Goal: Task Accomplishment & Management: Use online tool/utility

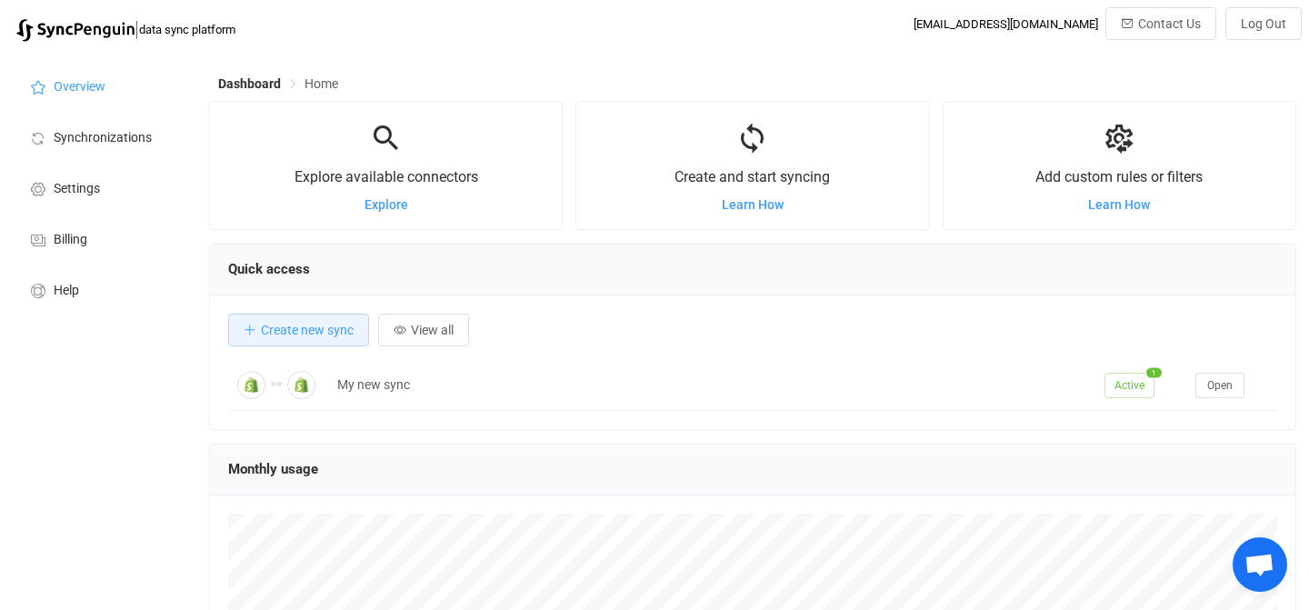
scroll to position [353, 1087]
click at [275, 331] on span "Create new sync" at bounding box center [307, 330] width 93 height 15
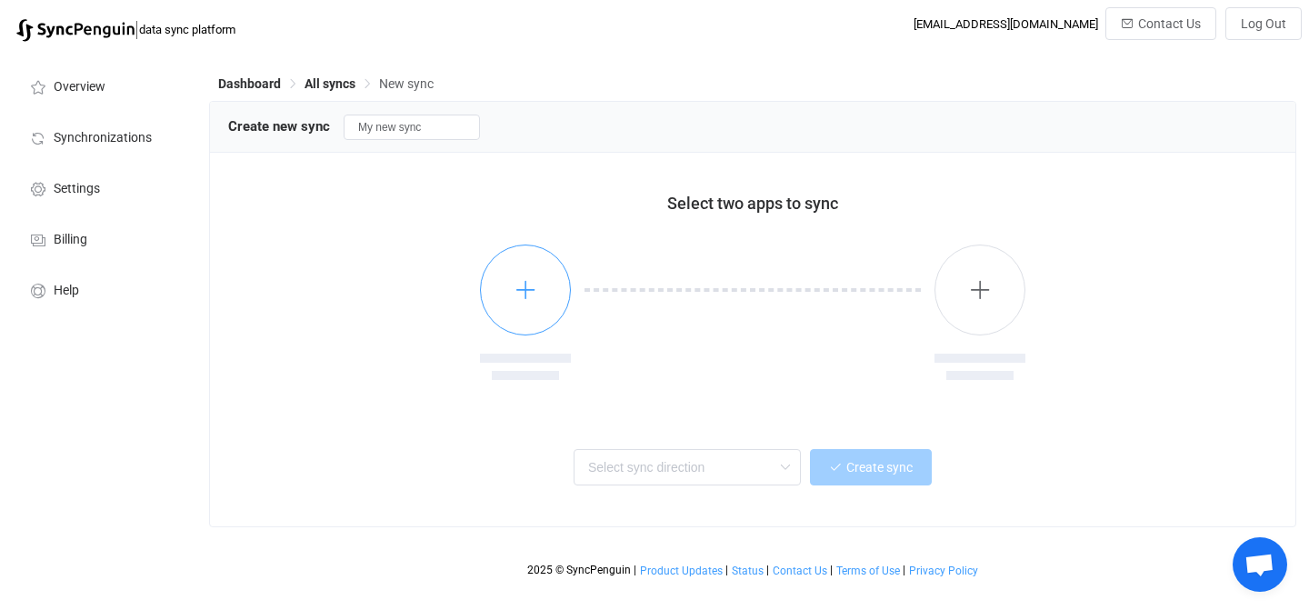
click at [508, 285] on button "button" at bounding box center [525, 289] width 91 height 91
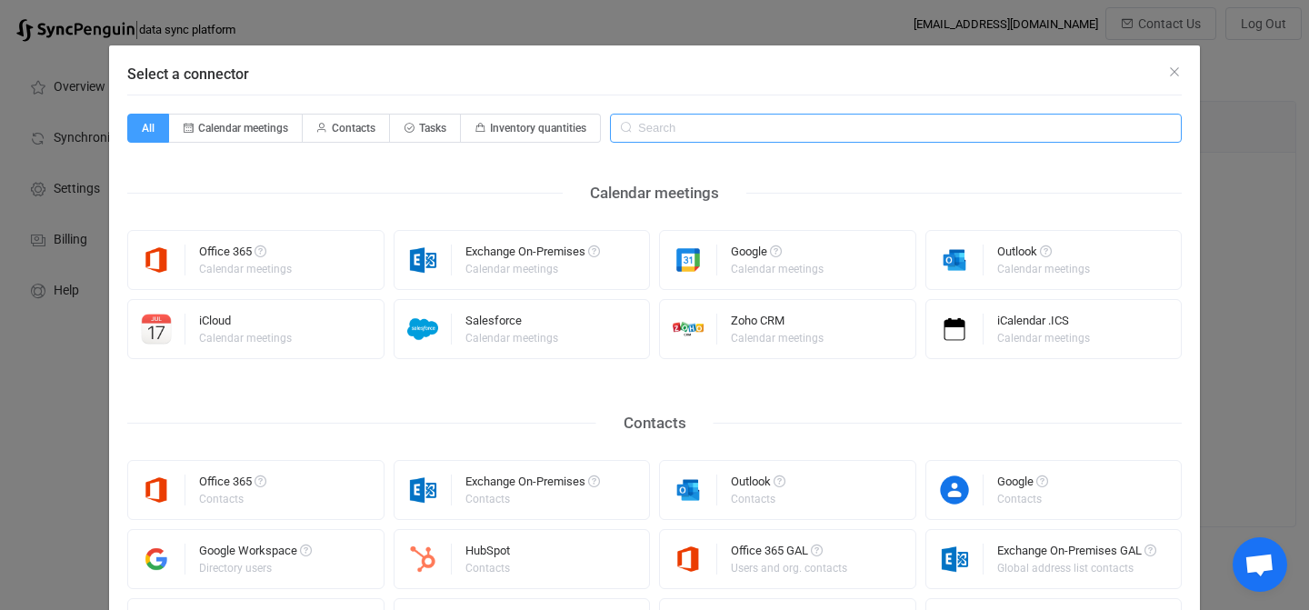
click at [732, 130] on input "Select a connector" at bounding box center [896, 128] width 572 height 29
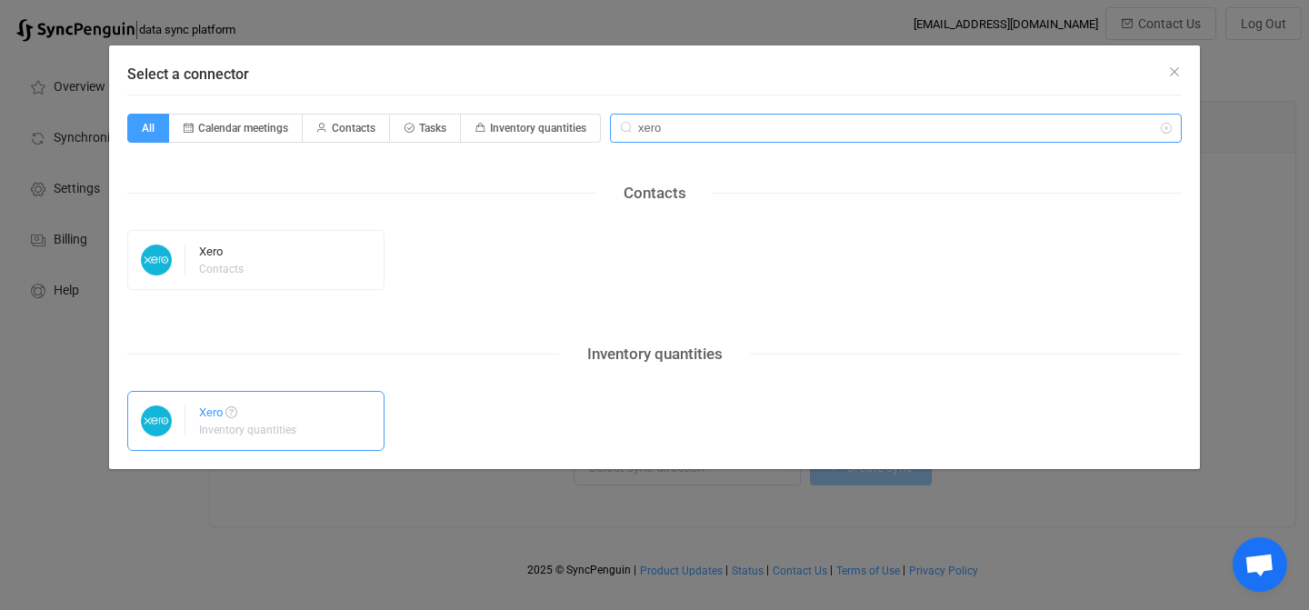
type input "xero"
click at [303, 417] on div "Xero Inventory quantities" at bounding box center [255, 421] width 257 height 60
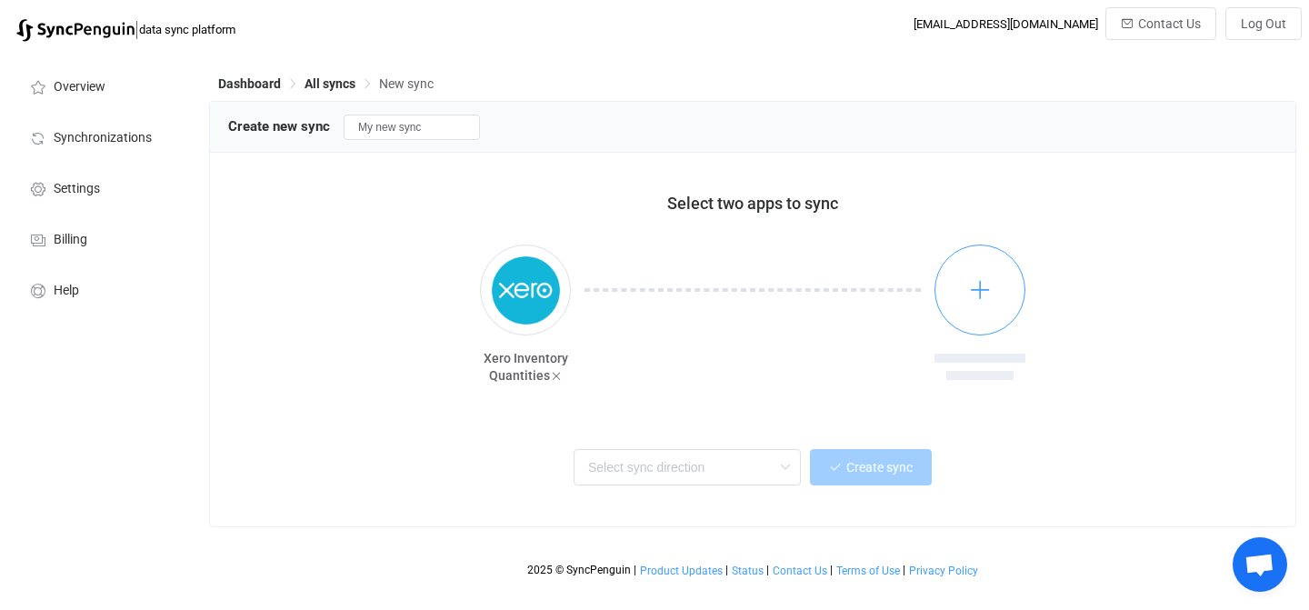
click at [993, 286] on button "button" at bounding box center [979, 289] width 91 height 91
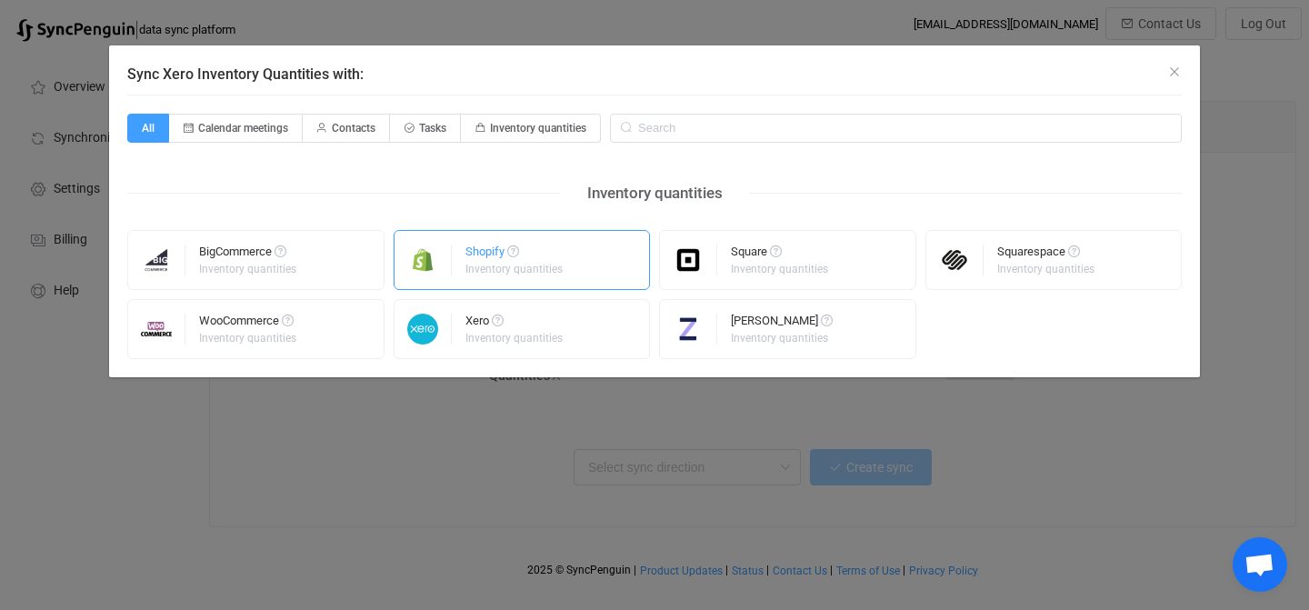
click at [578, 269] on div "Shopify Inventory quantities" at bounding box center [522, 260] width 257 height 60
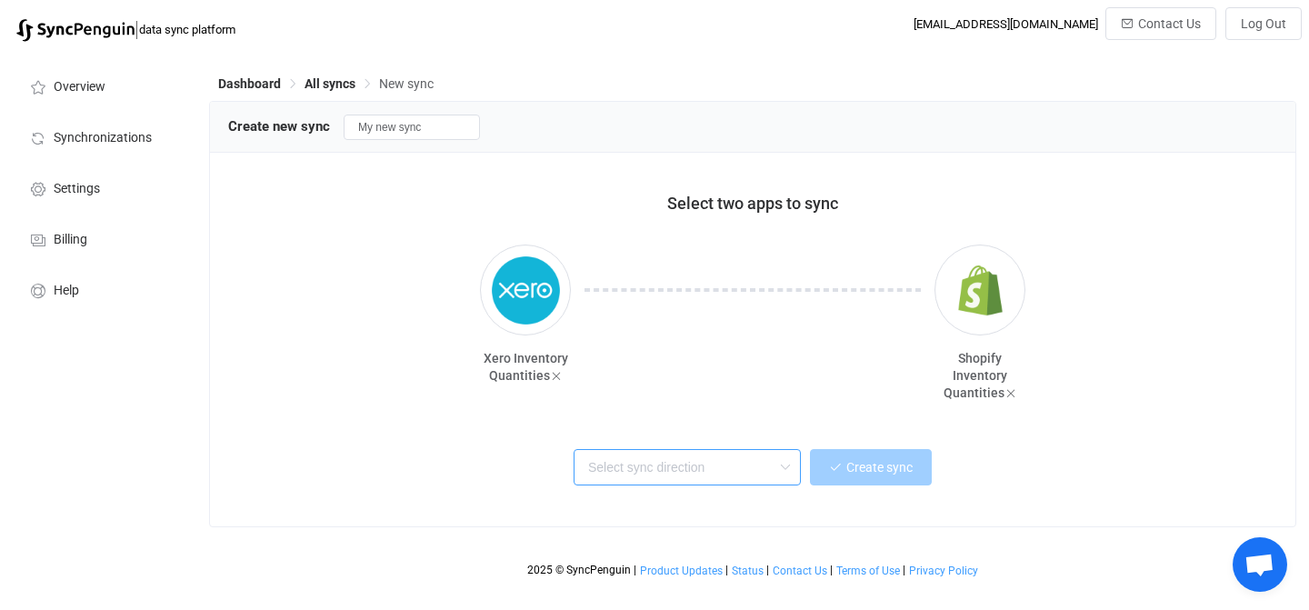
click at [743, 467] on input "text" at bounding box center [687, 467] width 227 height 36
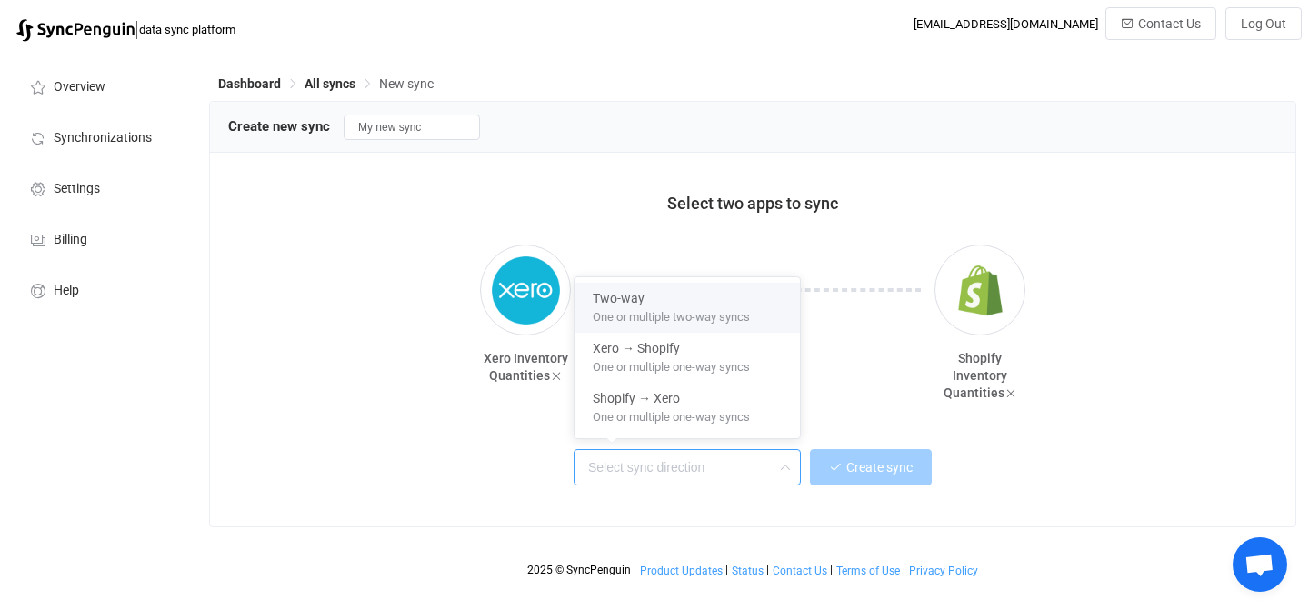
click at [704, 306] on span "One or multiple two-way syncs" at bounding box center [671, 314] width 157 height 20
type input "Two-way"
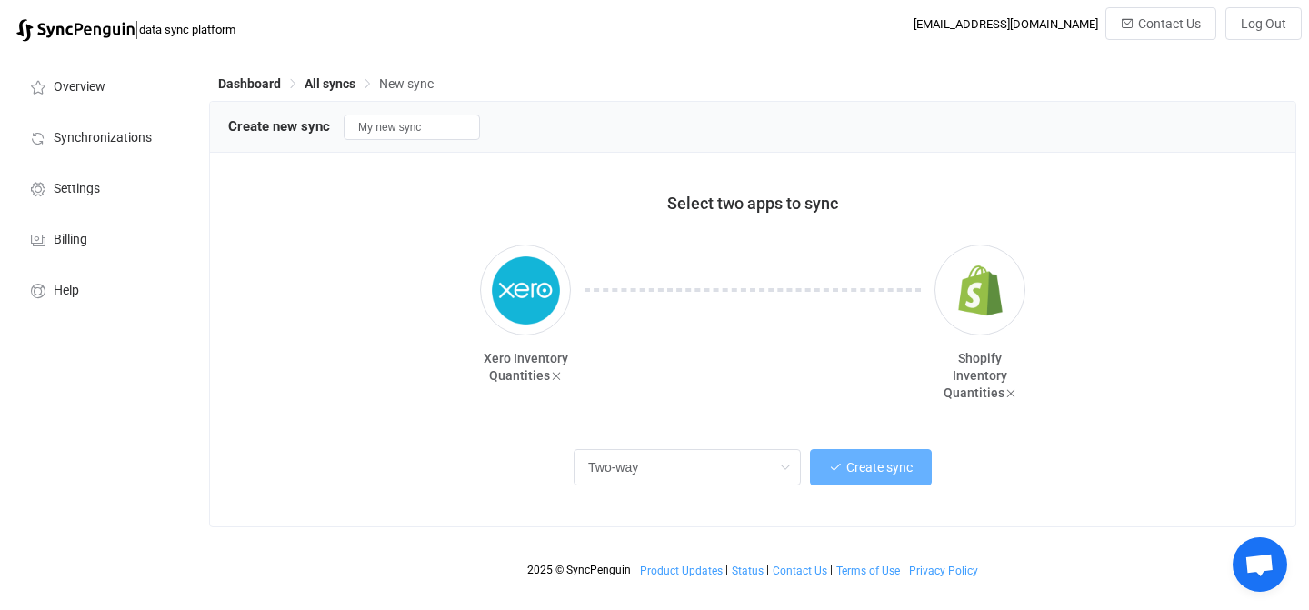
click at [865, 465] on span "Create sync" at bounding box center [879, 467] width 66 height 15
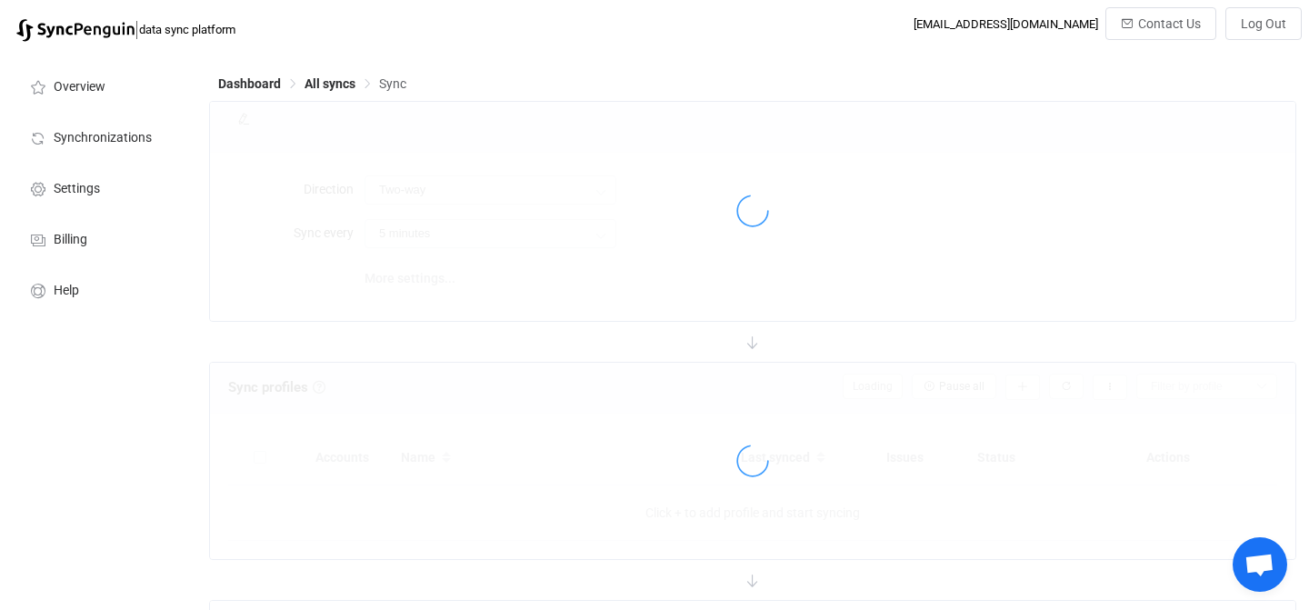
type input "10 minutes"
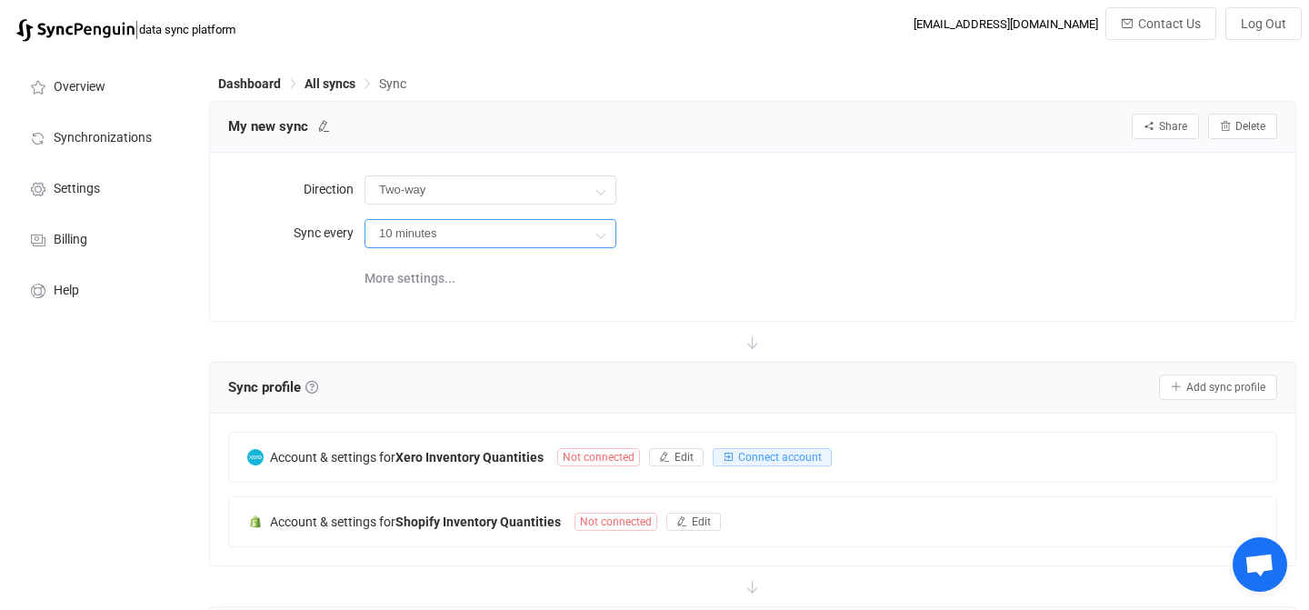
click at [484, 238] on input "10 minutes" at bounding box center [490, 233] width 252 height 29
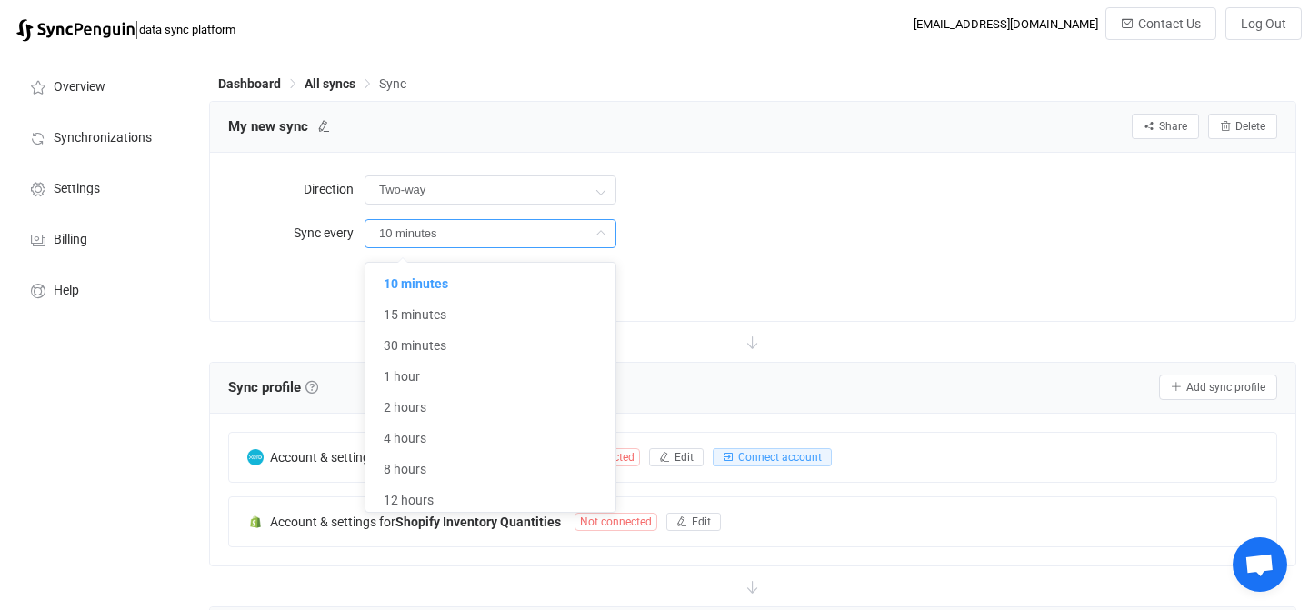
click at [484, 238] on input "10 minutes" at bounding box center [490, 233] width 252 height 29
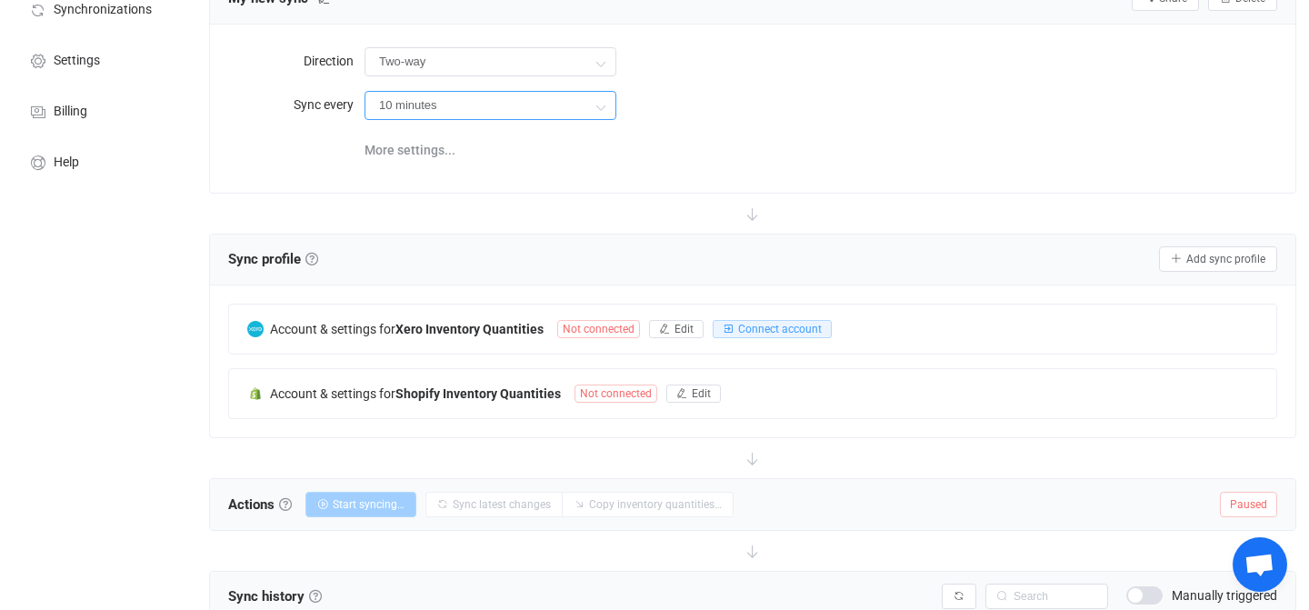
scroll to position [133, 0]
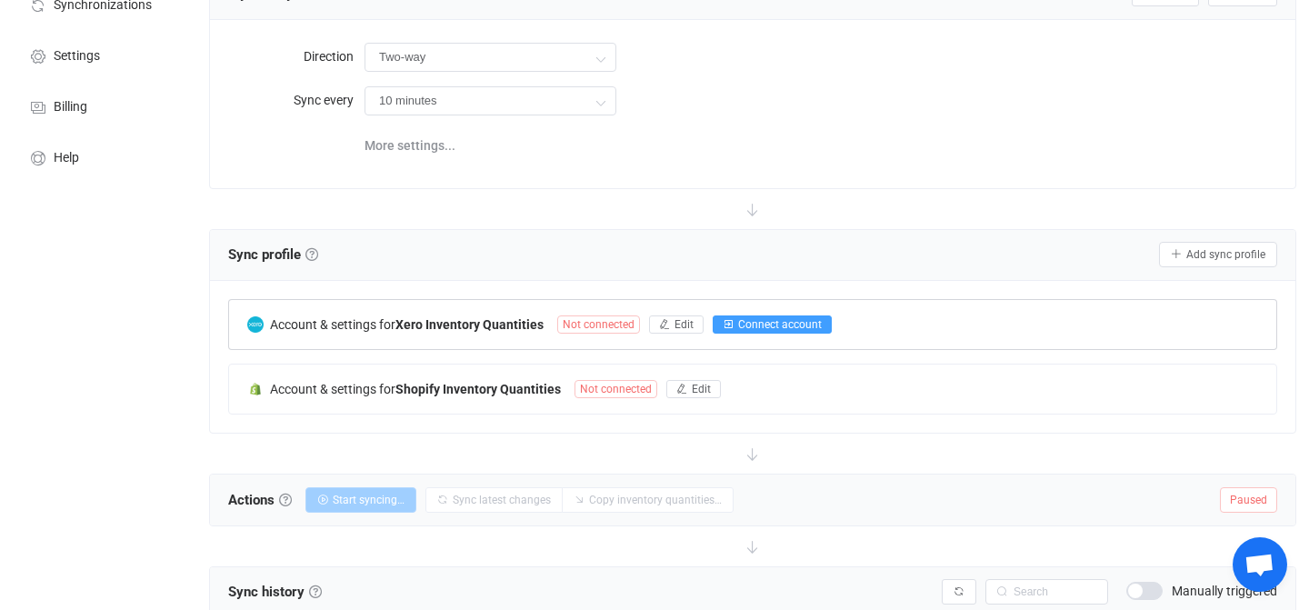
click at [738, 322] on span "Connect account" at bounding box center [780, 324] width 84 height 13
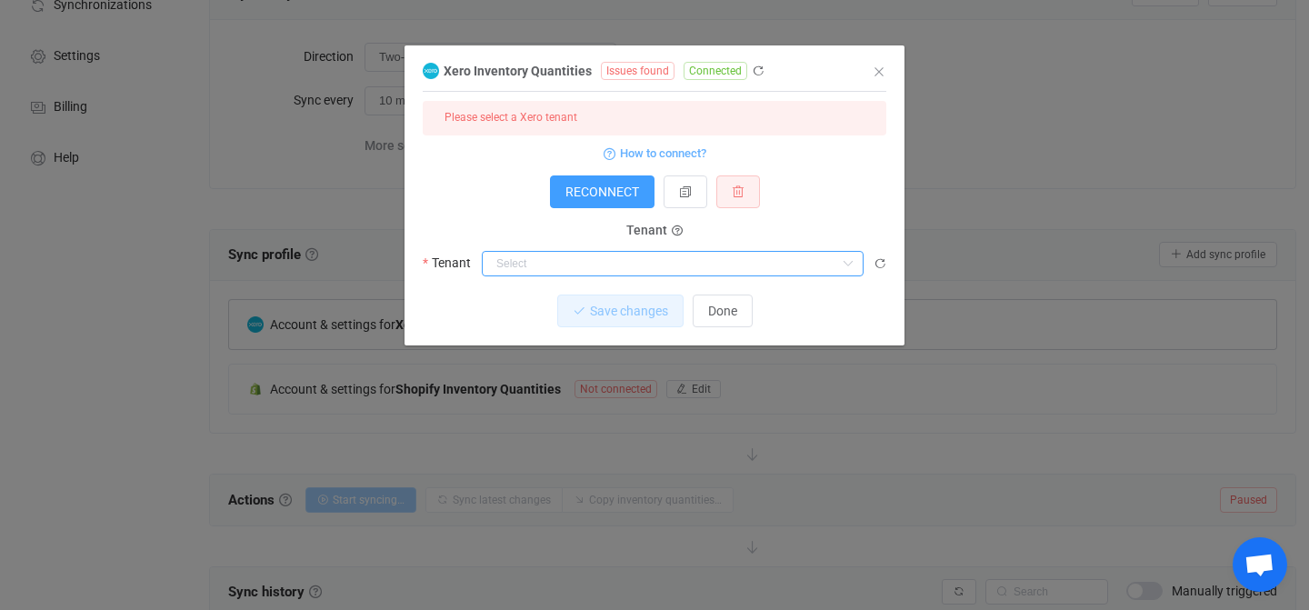
click at [549, 269] on input "dialog" at bounding box center [673, 263] width 382 height 25
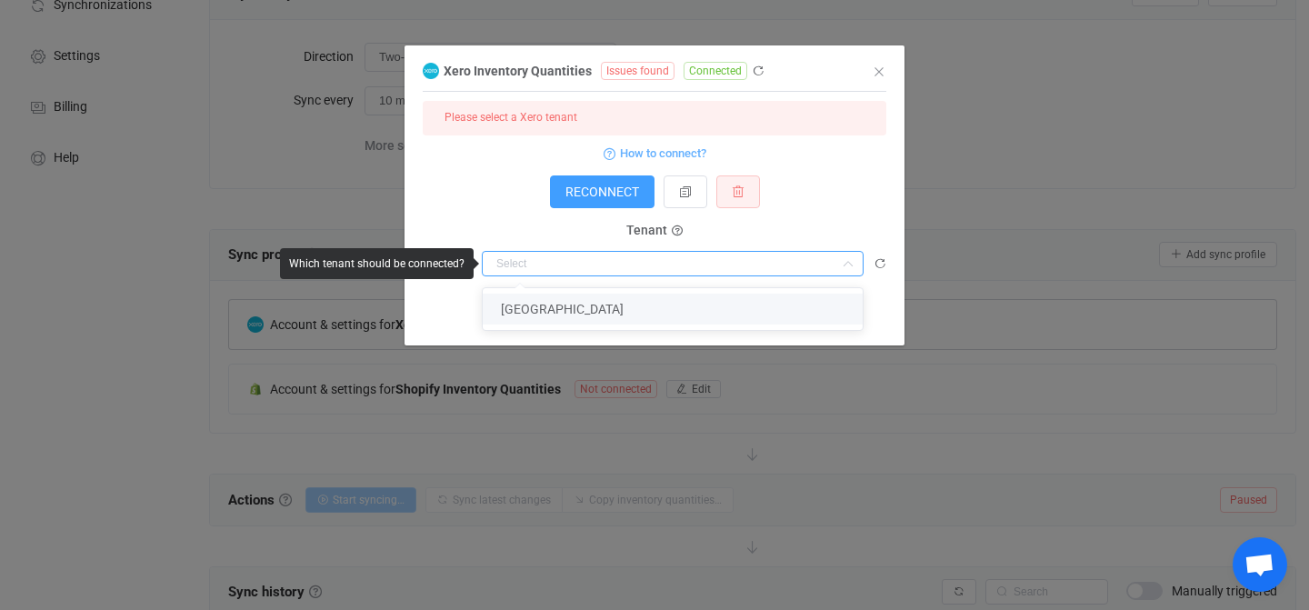
click at [554, 319] on li "[GEOGRAPHIC_DATA]" at bounding box center [673, 309] width 380 height 31
type input "[GEOGRAPHIC_DATA]"
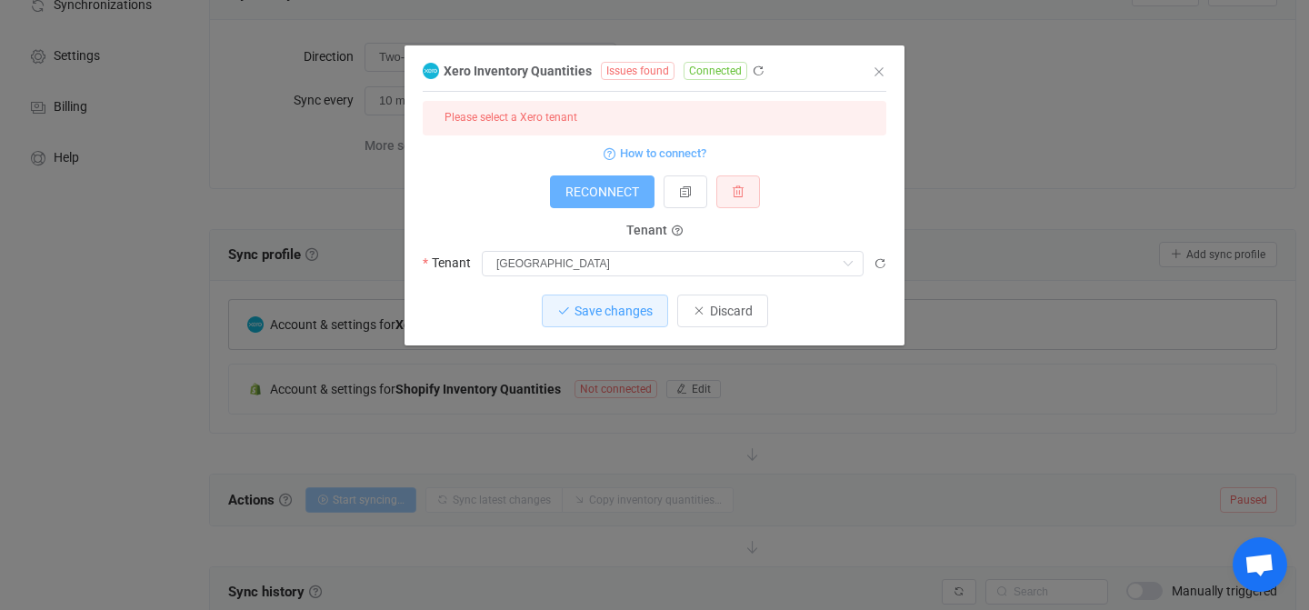
click at [603, 186] on span "RECONNECT" at bounding box center [602, 192] width 74 height 15
click at [644, 69] on span "Issues found" at bounding box center [638, 71] width 74 height 18
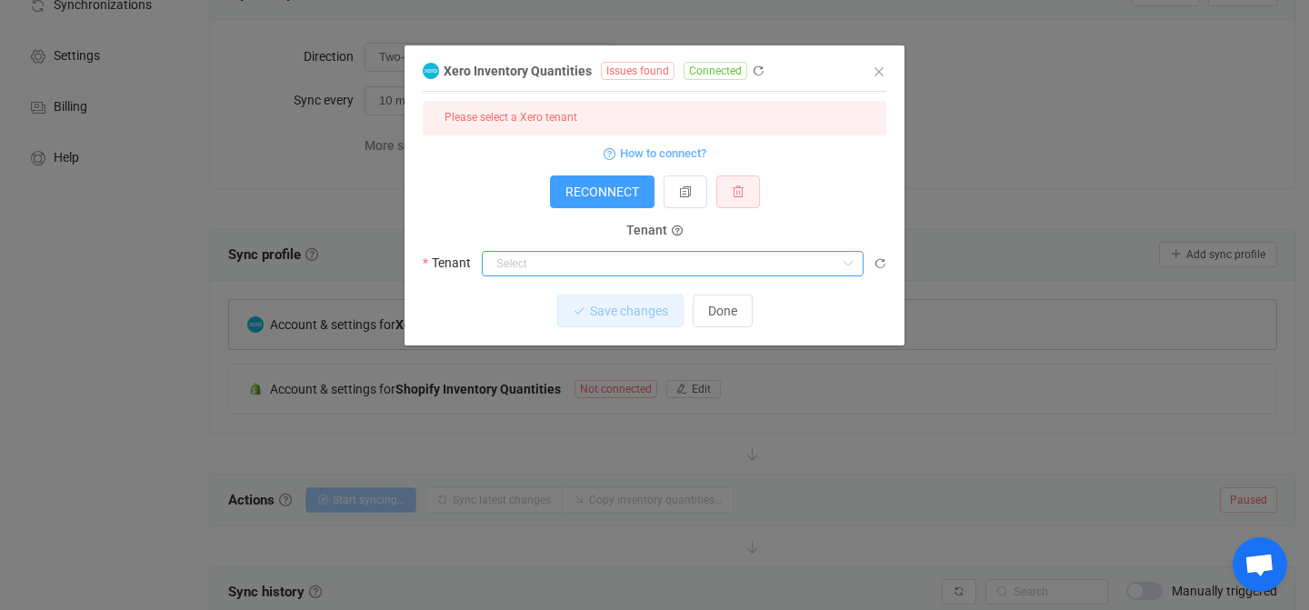
click at [618, 270] on input "dialog" at bounding box center [673, 263] width 382 height 25
click at [611, 297] on li "[GEOGRAPHIC_DATA]" at bounding box center [673, 309] width 380 height 31
type input "[GEOGRAPHIC_DATA]"
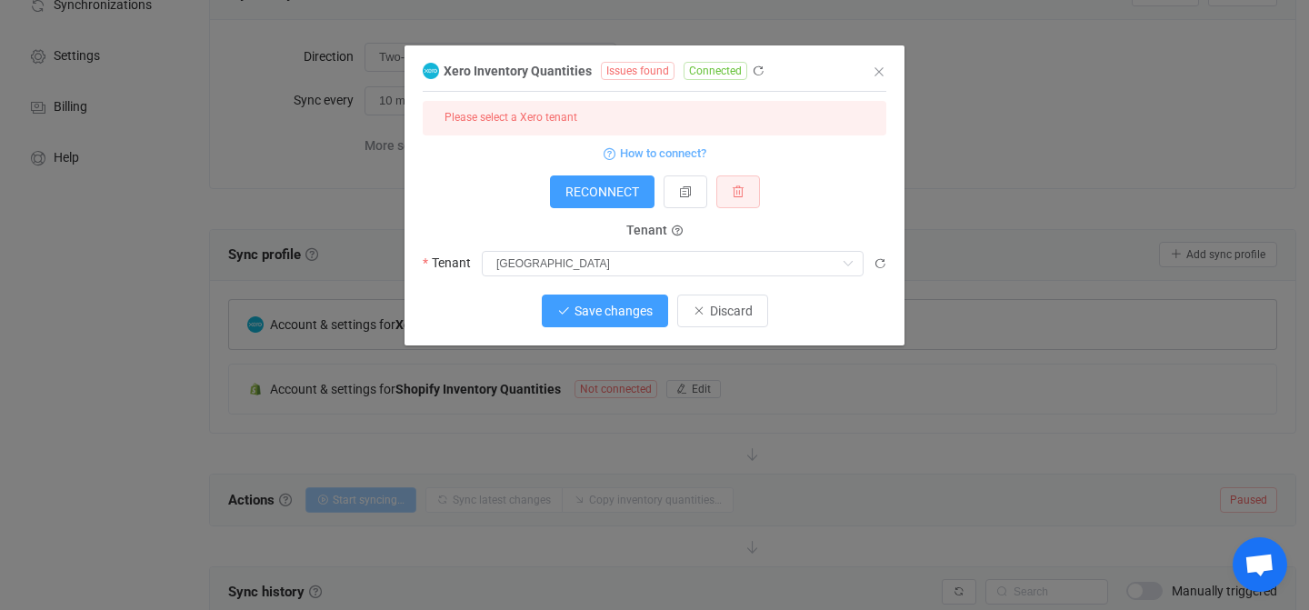
click at [598, 311] on span "Save changes" at bounding box center [613, 311] width 78 height 15
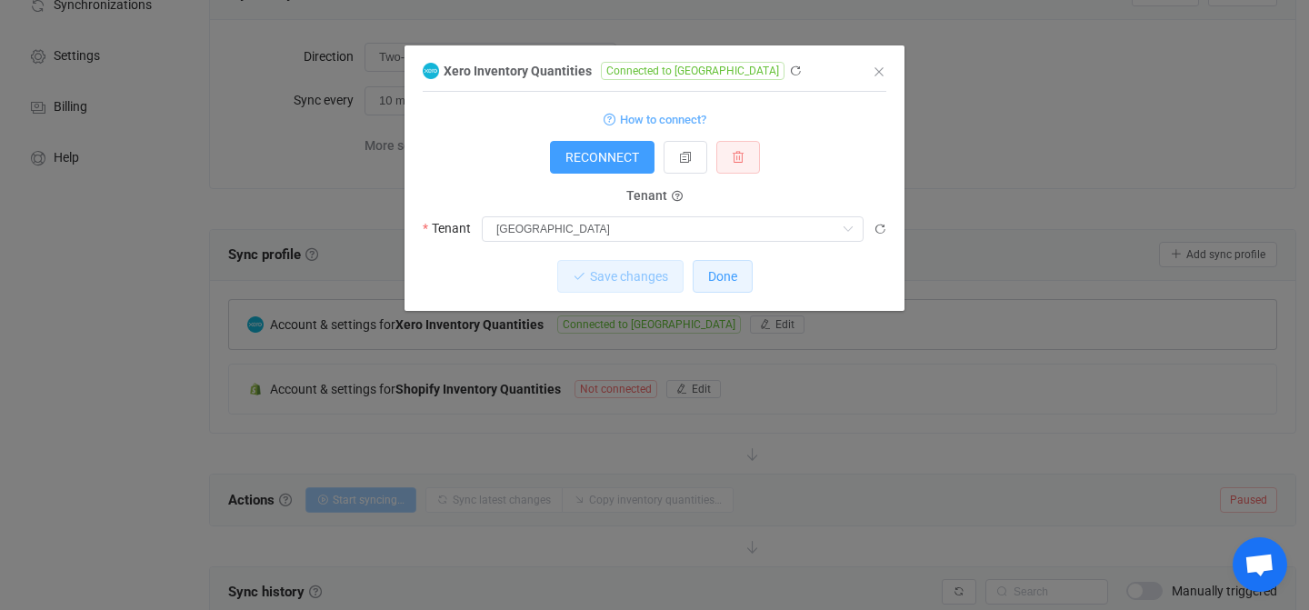
click at [718, 274] on span "Done" at bounding box center [722, 276] width 29 height 15
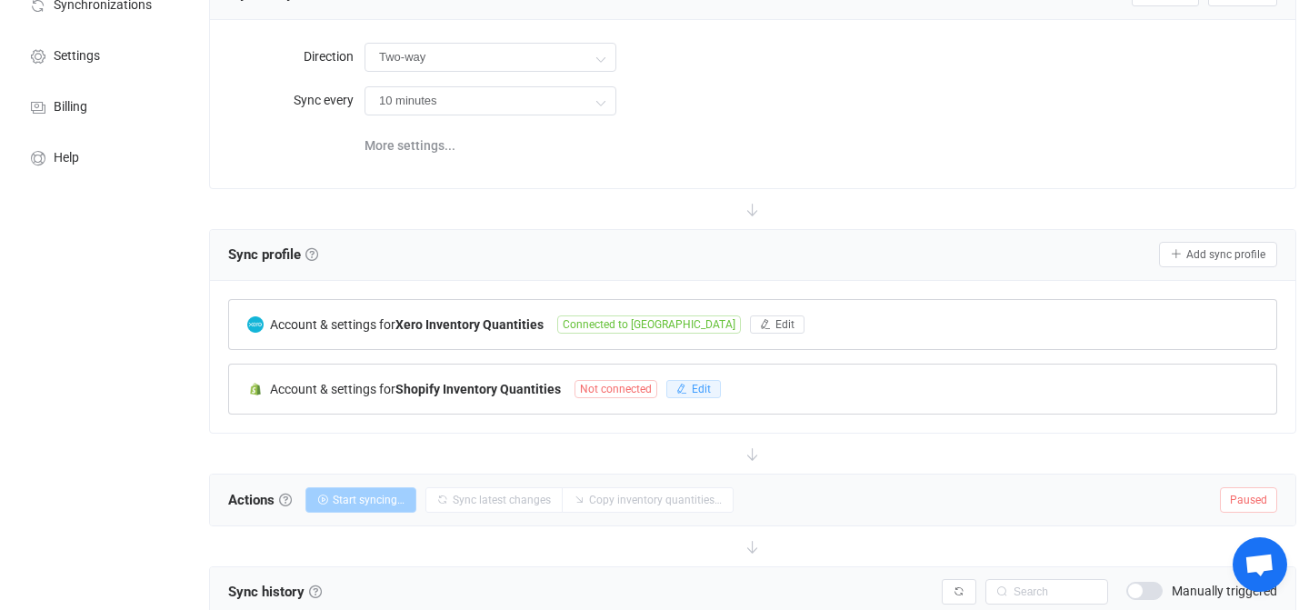
click at [693, 383] on span "Edit" at bounding box center [701, 389] width 19 height 13
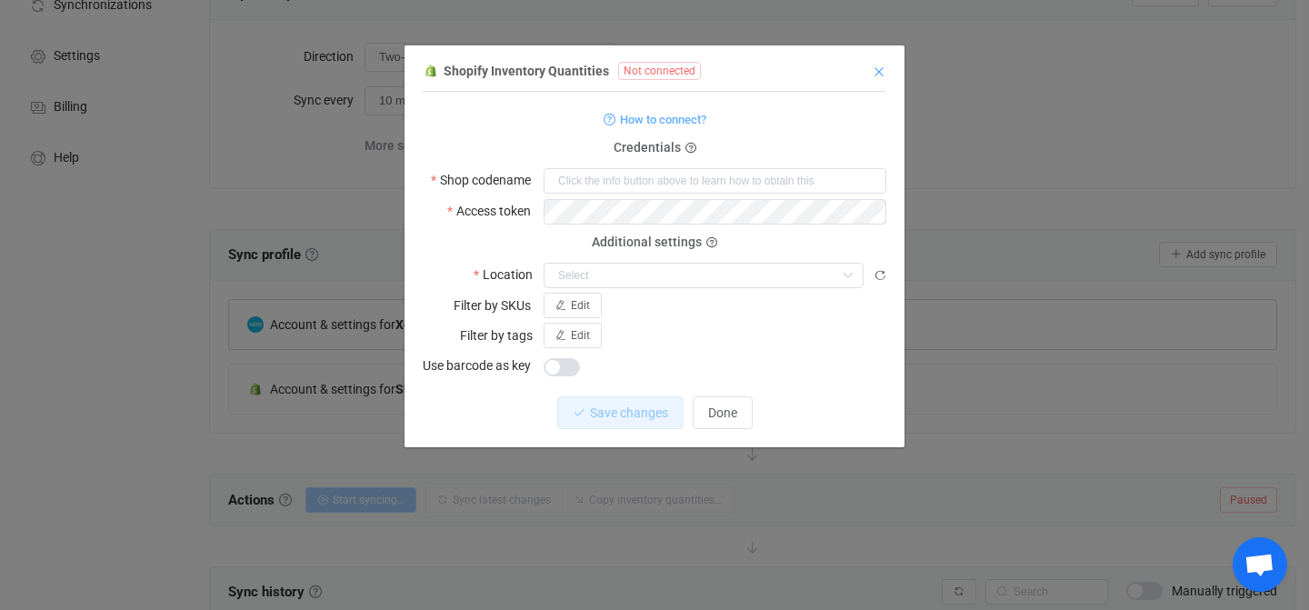
click at [876, 66] on icon "Close" at bounding box center [879, 72] width 15 height 15
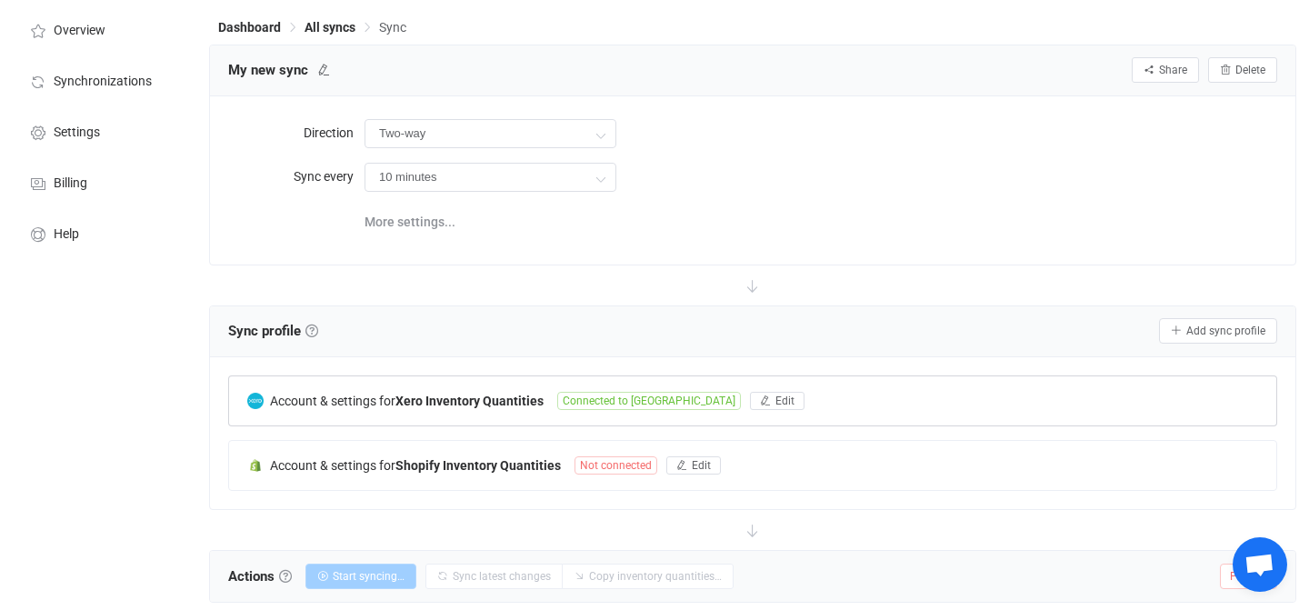
scroll to position [42, 0]
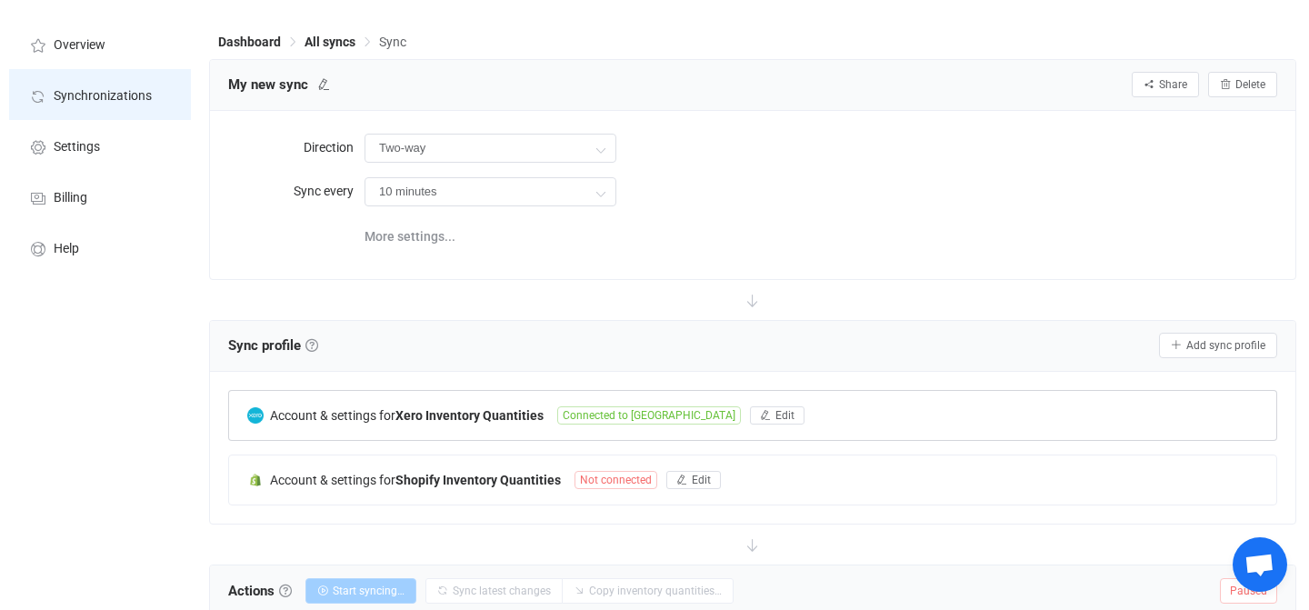
click at [123, 95] on span "Synchronizations" at bounding box center [103, 96] width 98 height 15
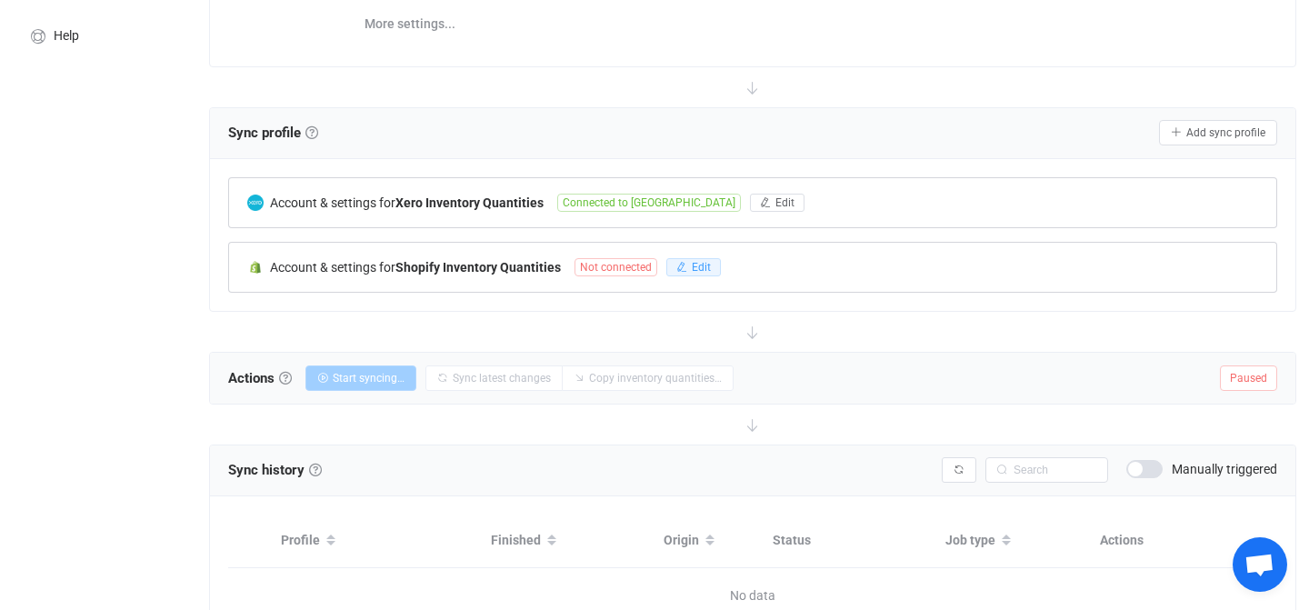
scroll to position [255, 0]
click at [703, 266] on span "Edit" at bounding box center [701, 266] width 19 height 13
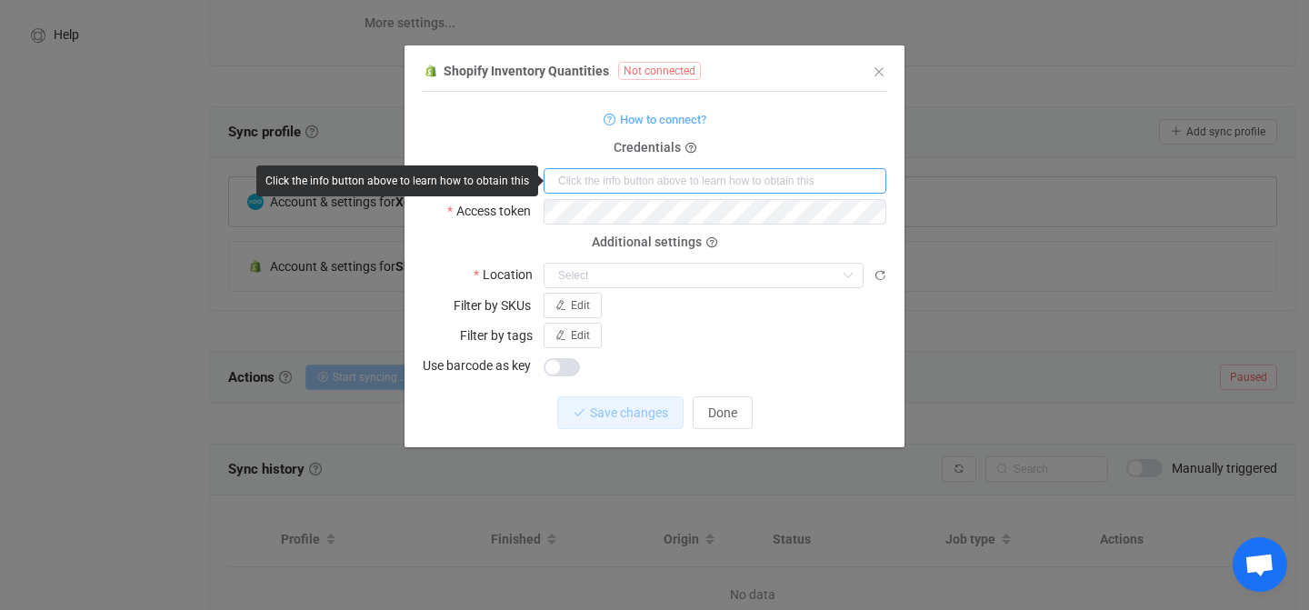
click at [576, 190] on input "dialog" at bounding box center [715, 180] width 343 height 25
paste input "ep0bsv-s9"
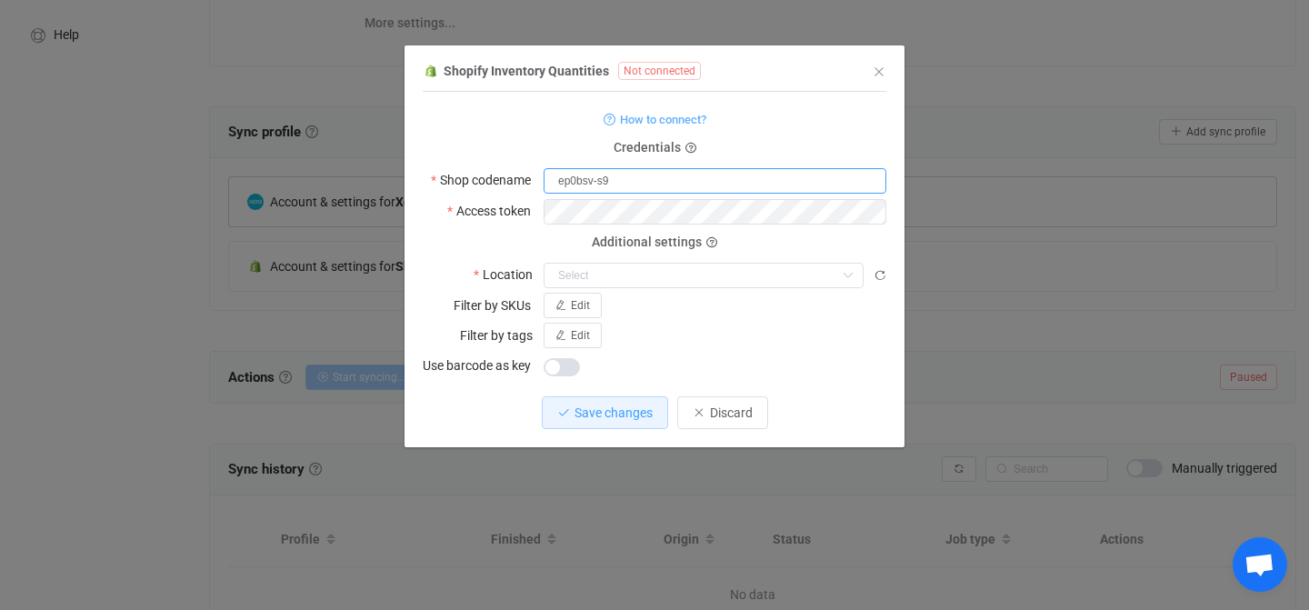
type input "ep0bsv-s9"
click at [776, 334] on div "Edit" at bounding box center [715, 335] width 343 height 25
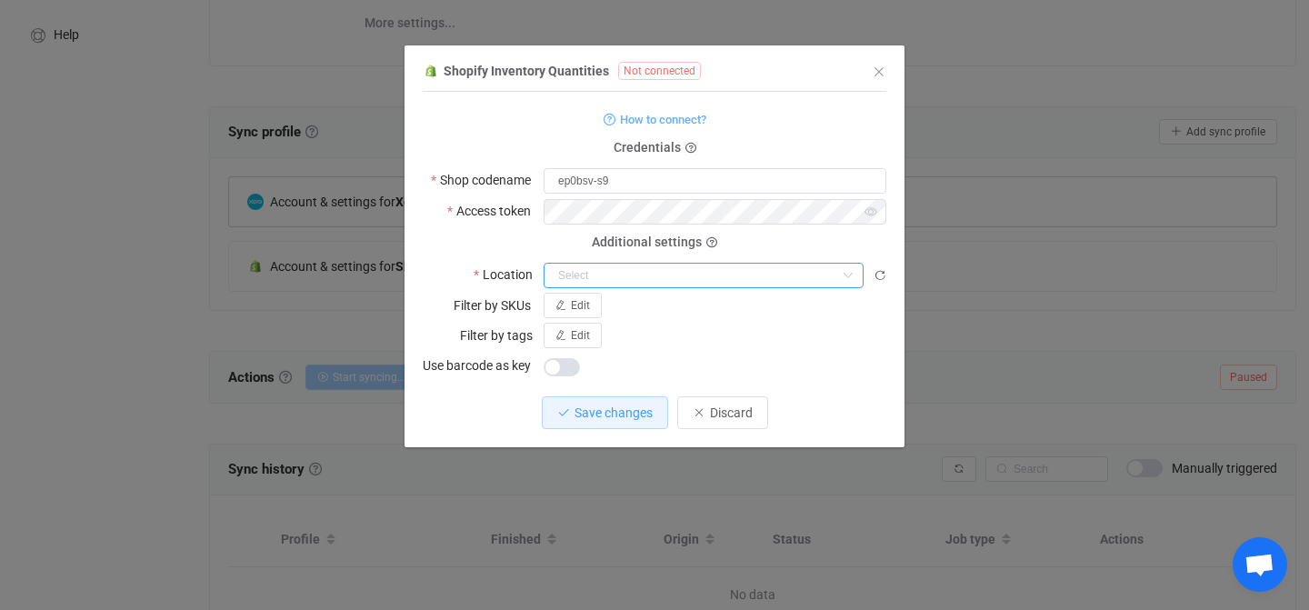
click at [734, 276] on input "dialog" at bounding box center [704, 275] width 320 height 25
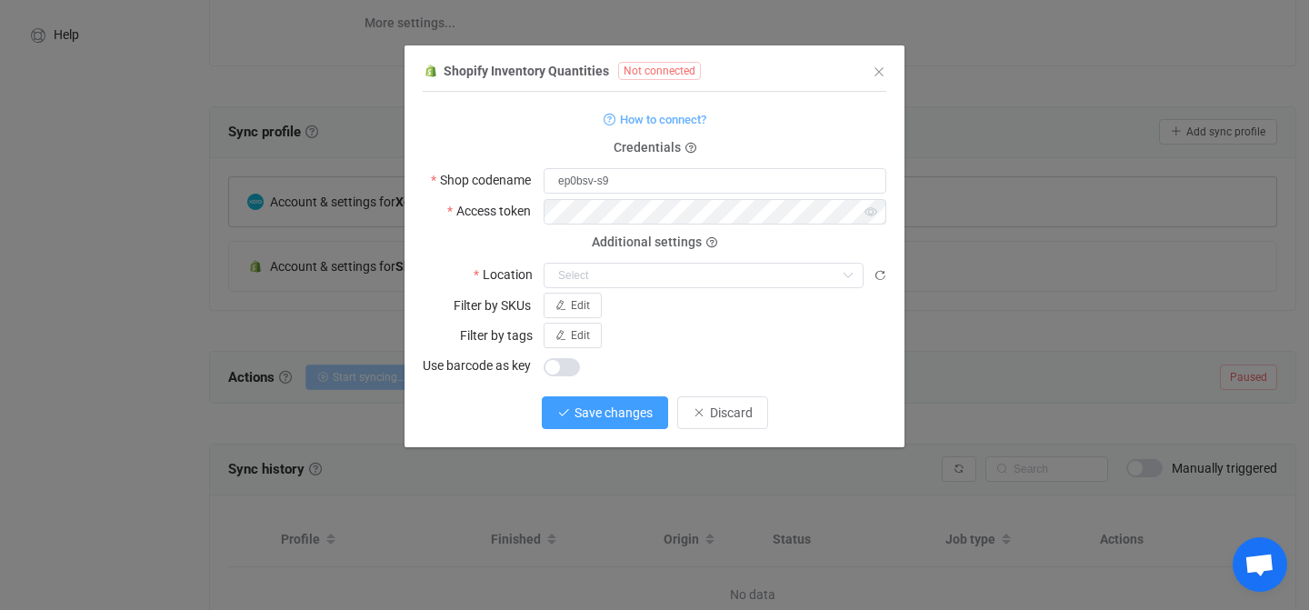
click at [599, 415] on span "Save changes" at bounding box center [613, 412] width 78 height 15
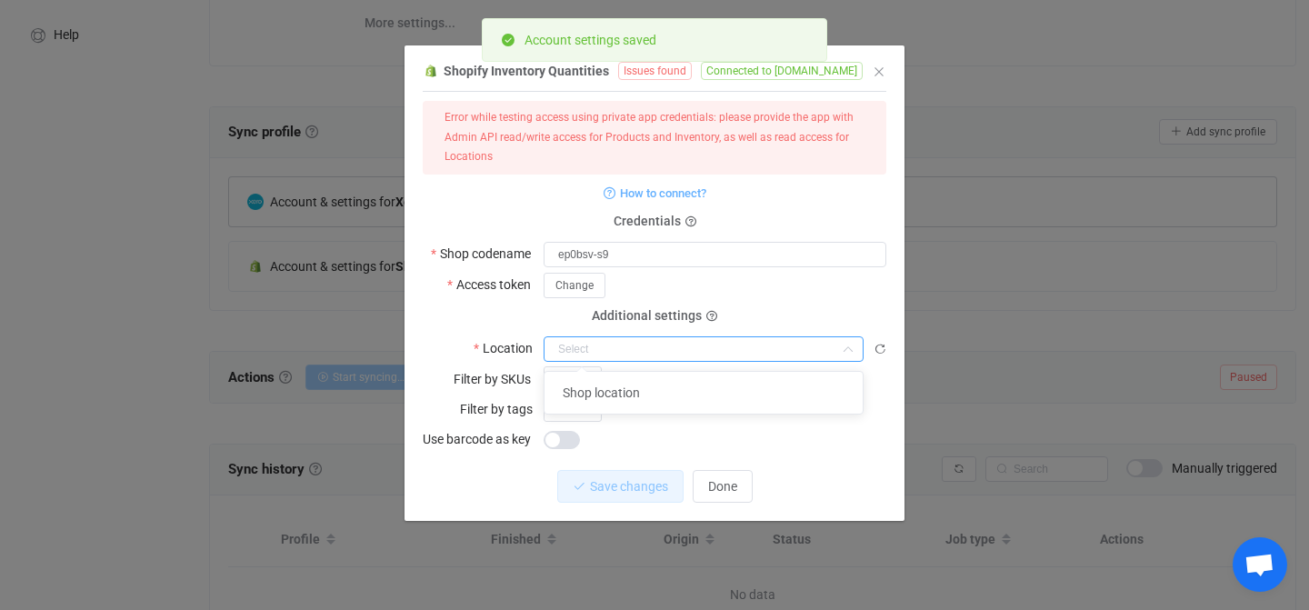
click at [646, 338] on input "dialog" at bounding box center [704, 348] width 320 height 25
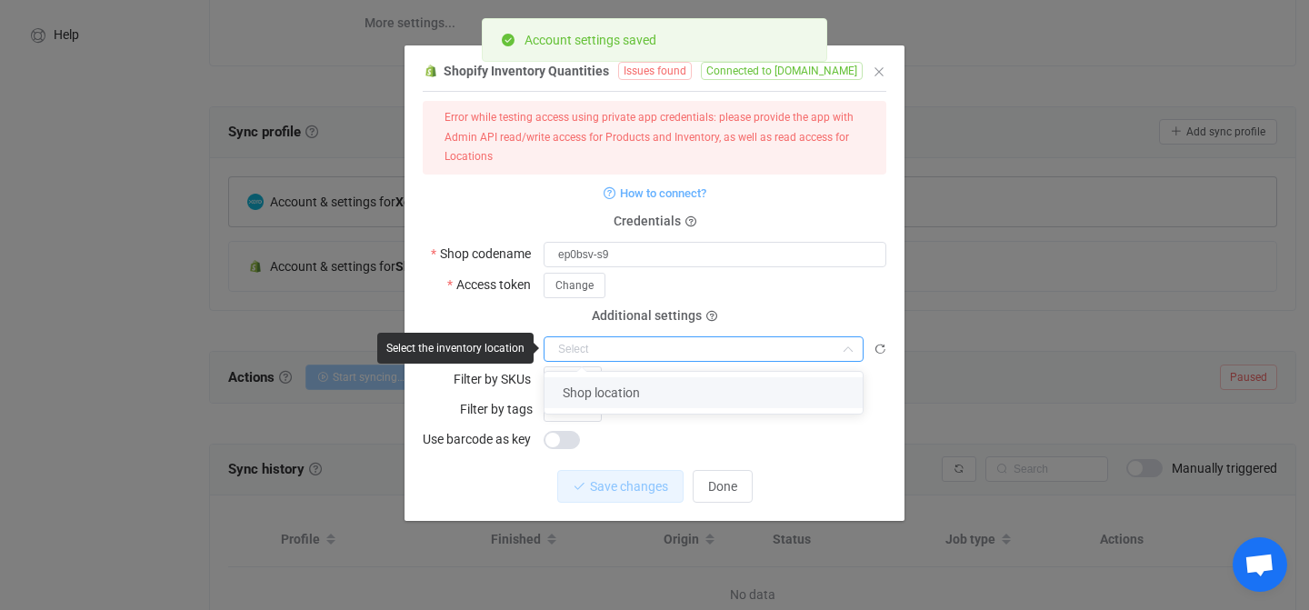
click at [634, 385] on span "Shop location" at bounding box center [601, 392] width 77 height 15
type input "Shop location"
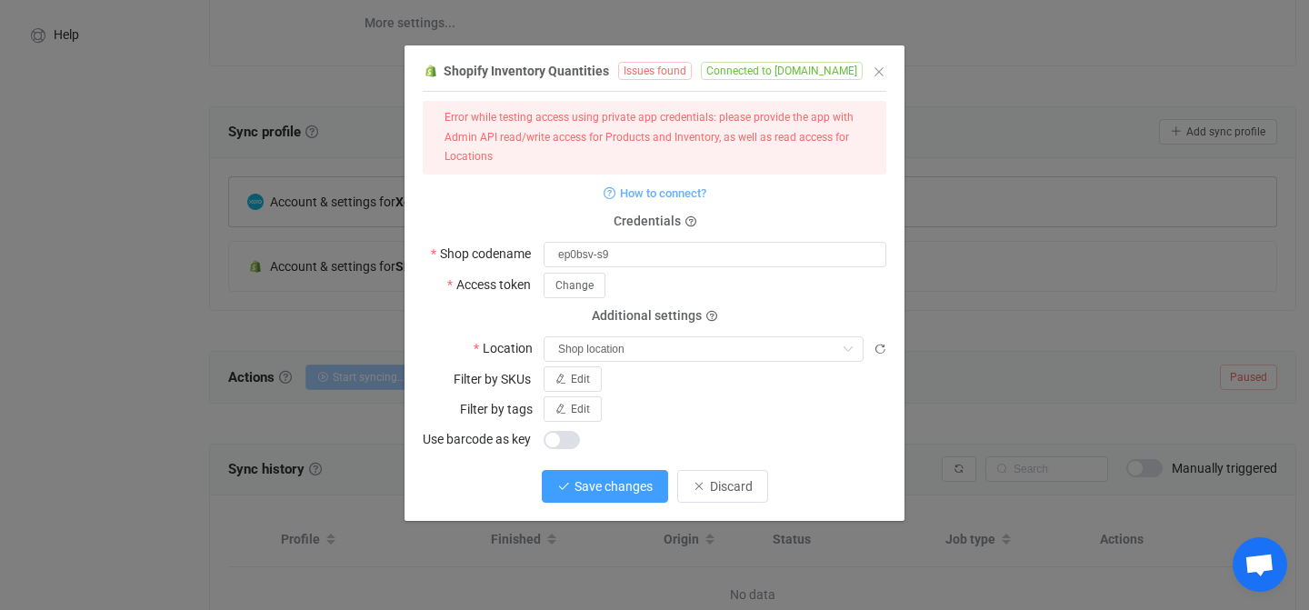
click at [596, 485] on span "Save changes" at bounding box center [613, 486] width 78 height 15
click at [637, 430] on div "dialog" at bounding box center [715, 438] width 343 height 25
click at [651, 369] on div "Edit" at bounding box center [715, 378] width 343 height 25
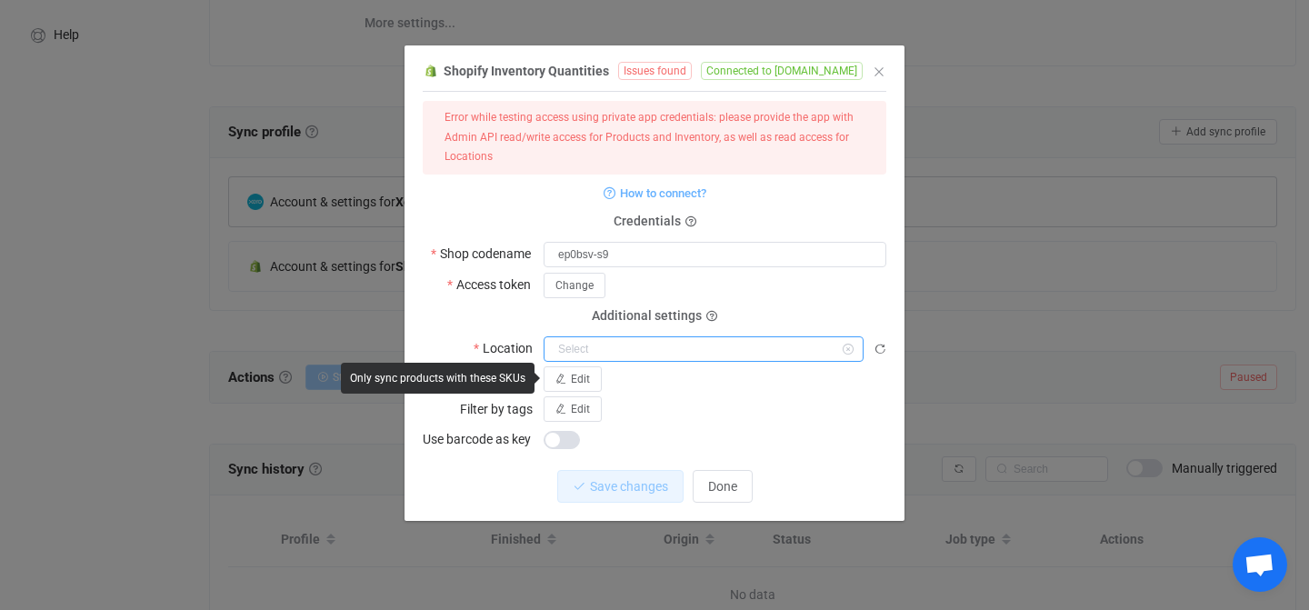
click at [646, 339] on input "dialog" at bounding box center [704, 348] width 320 height 25
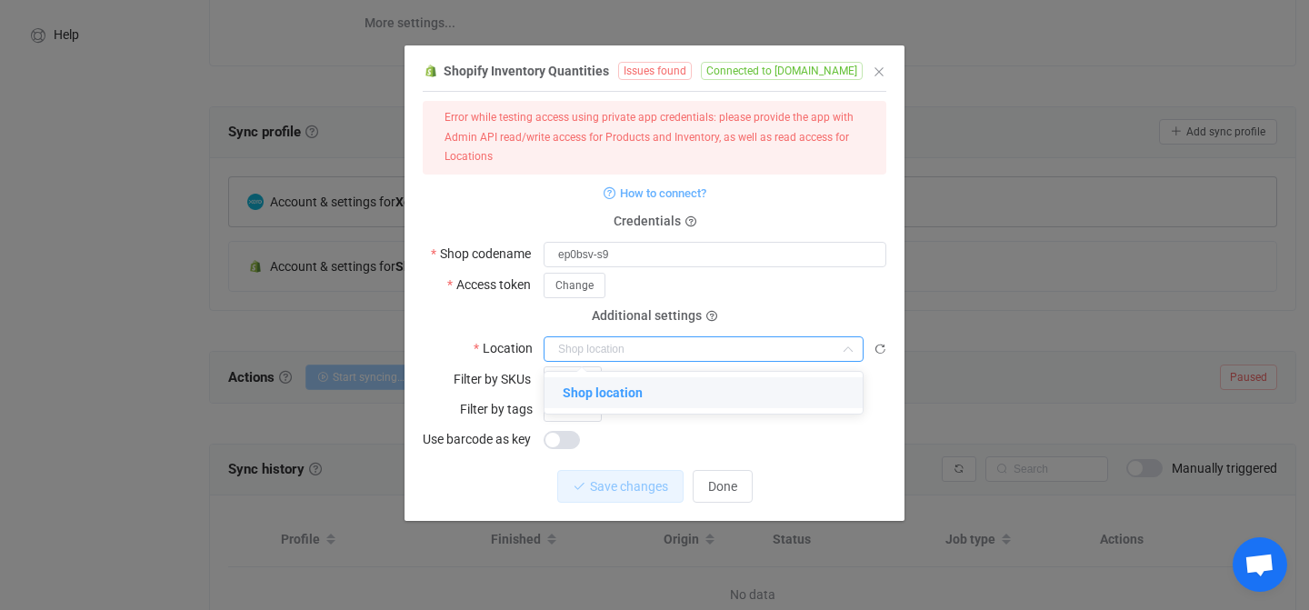
click at [627, 396] on span "Shop location" at bounding box center [603, 392] width 80 height 15
type input "Shop location"
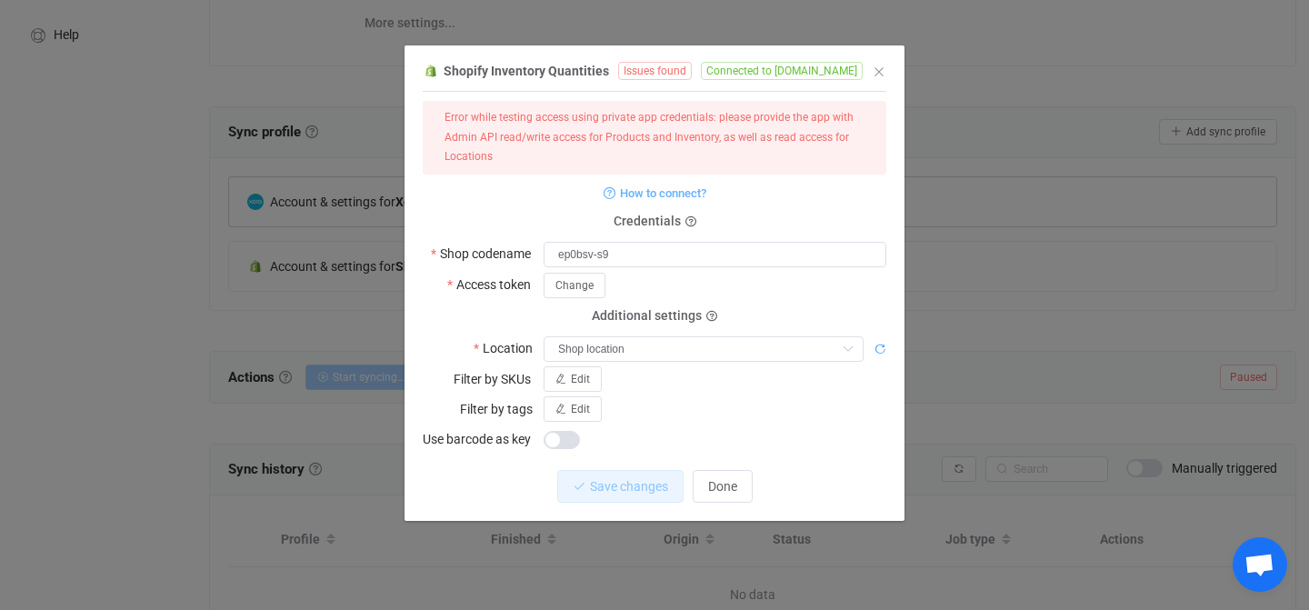
click at [883, 344] on icon "dialog" at bounding box center [879, 349] width 13 height 13
click at [881, 349] on icon "dialog" at bounding box center [879, 349] width 13 height 13
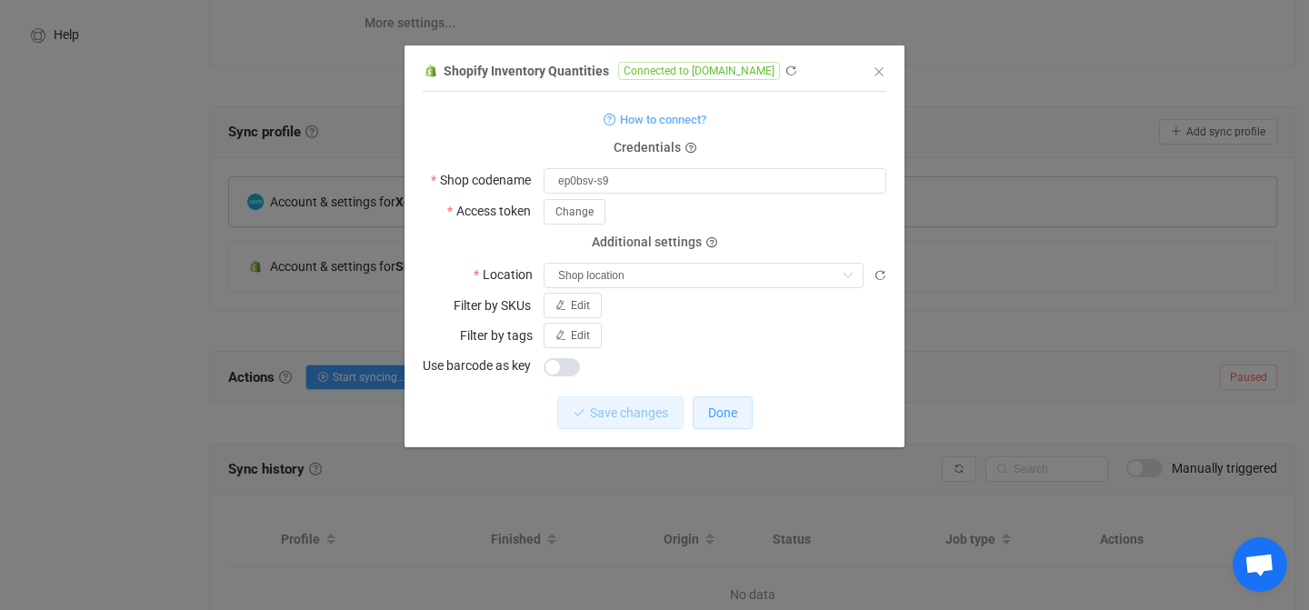
click at [713, 413] on span "Done" at bounding box center [722, 412] width 29 height 15
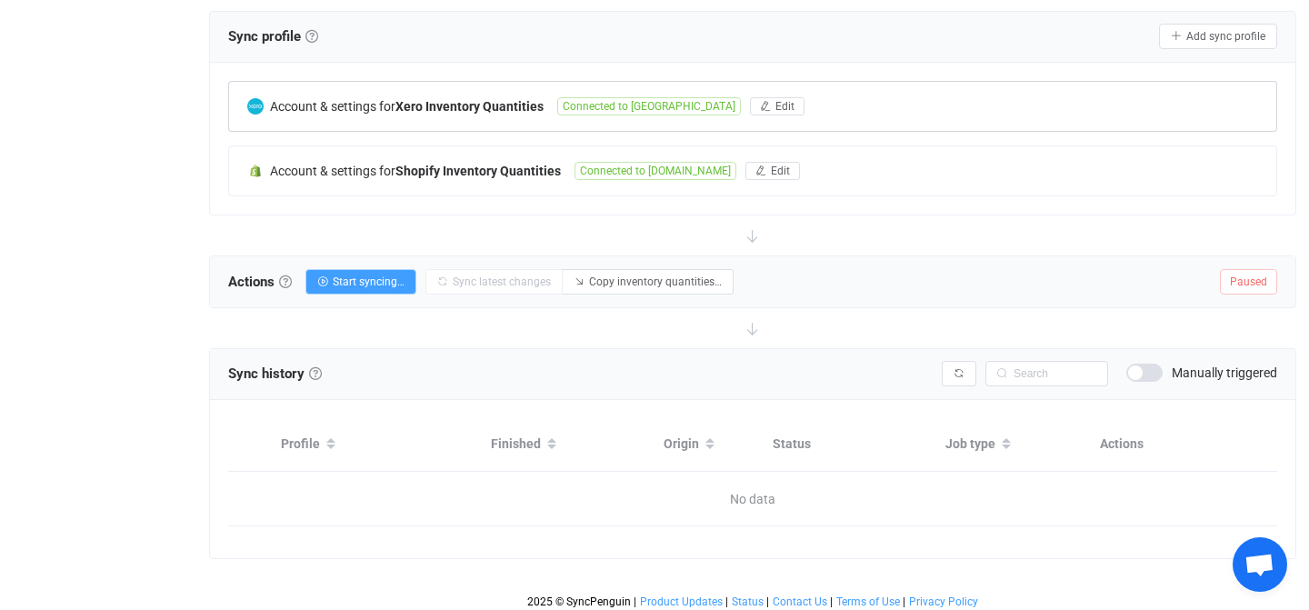
scroll to position [358, 0]
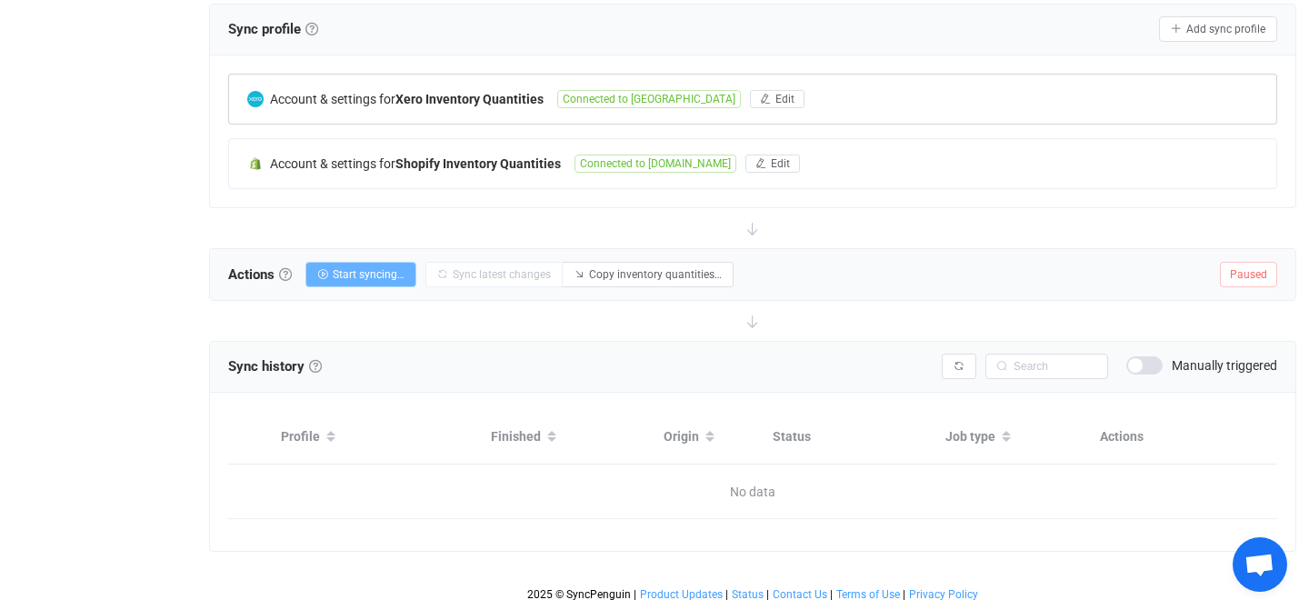
click at [396, 268] on span "Start syncing…" at bounding box center [369, 274] width 72 height 13
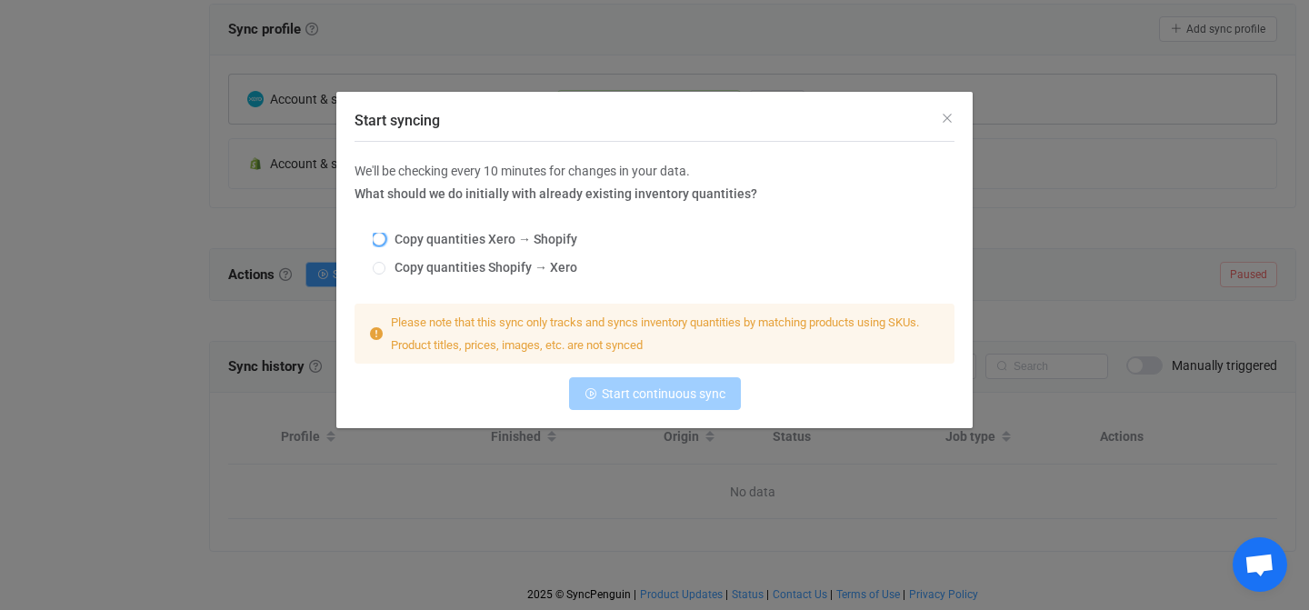
click at [417, 237] on span "Copy quantities Xero → Shopify" at bounding box center [481, 239] width 192 height 15
click at [385, 237] on input "Copy quantities Xero → Shopify" at bounding box center [379, 240] width 13 height 15
radio input "true"
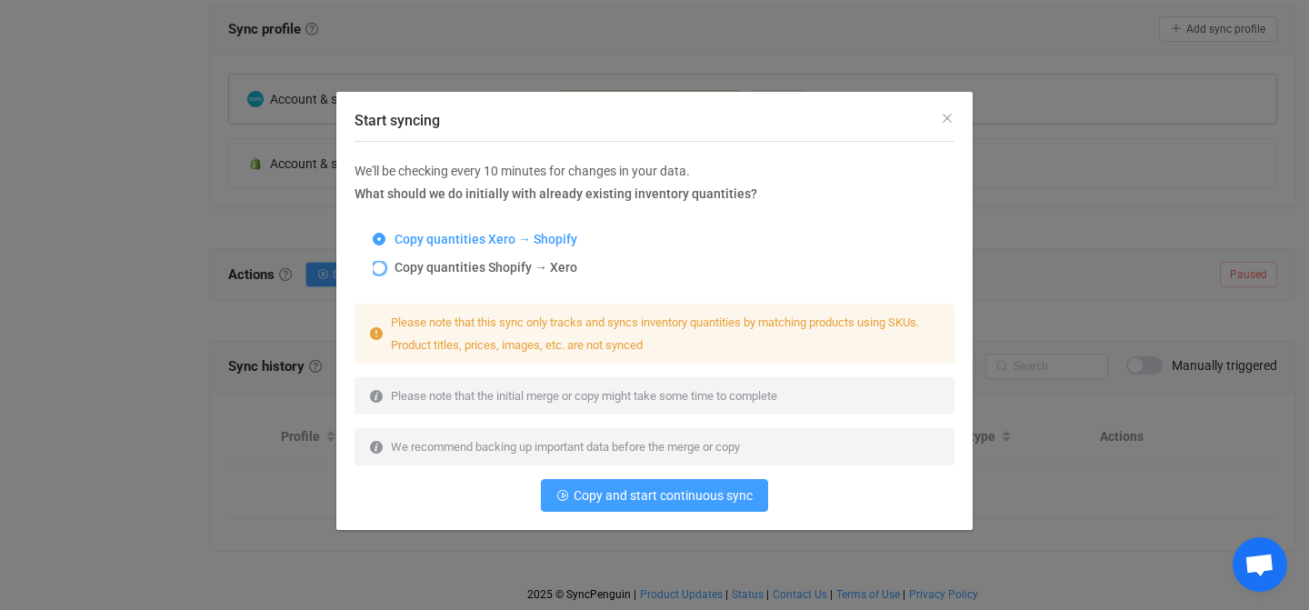
click at [417, 263] on span "Copy quantities Shopify → Xero" at bounding box center [481, 267] width 192 height 15
click at [385, 263] on input "Copy quantities Shopify → Xero" at bounding box center [379, 269] width 13 height 15
radio input "true"
radio input "false"
radio input "true"
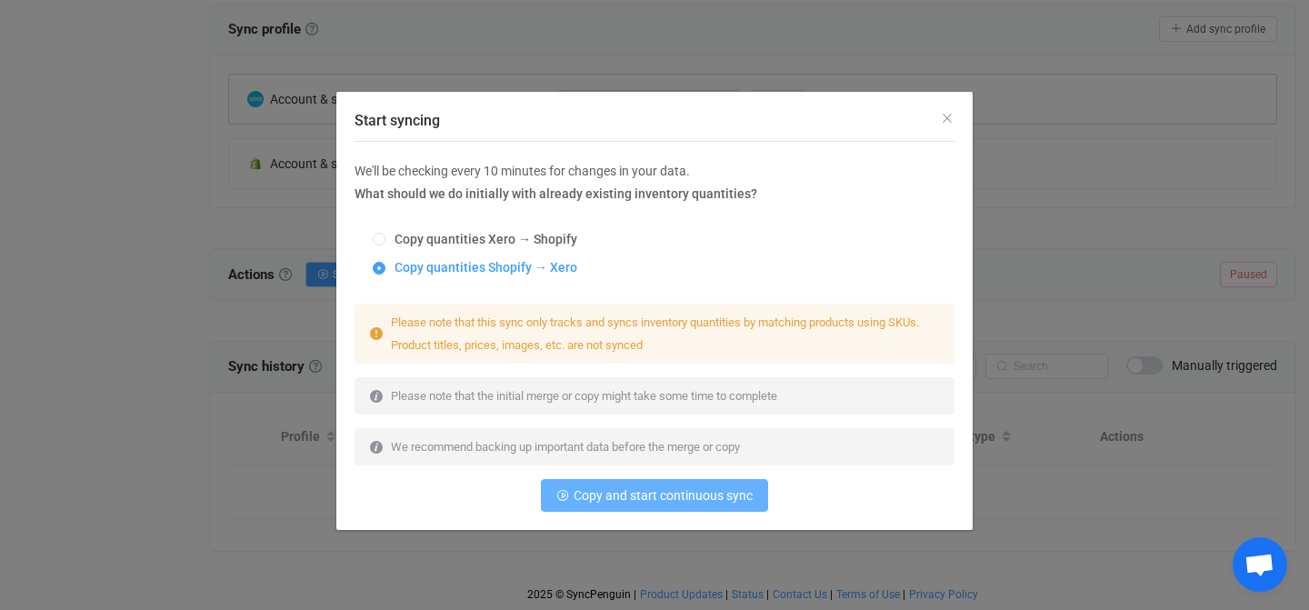
click at [673, 490] on span "Copy and start continuous sync" at bounding box center [663, 495] width 179 height 15
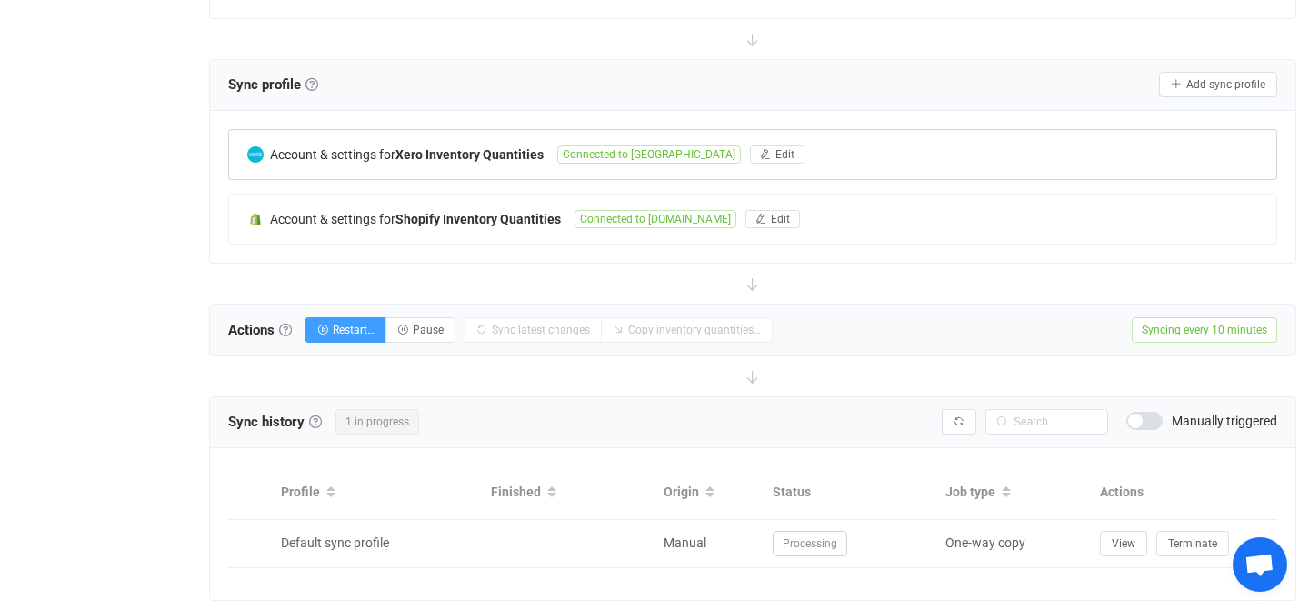
scroll to position [352, 0]
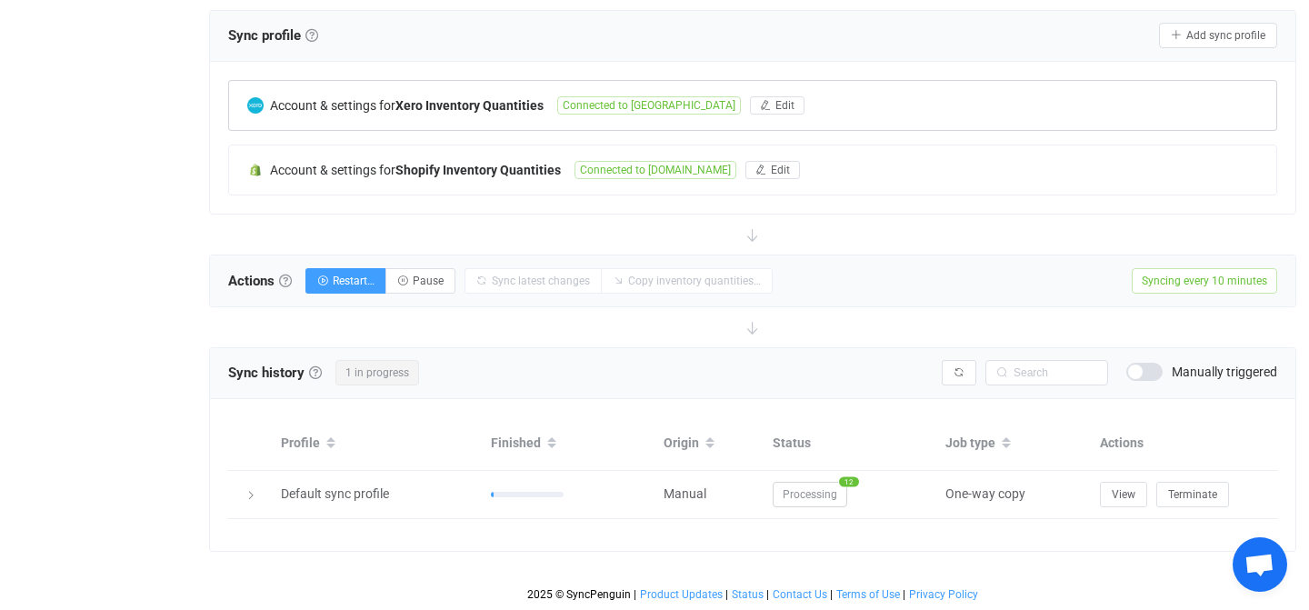
click at [1157, 67] on div "Account & settings for Xero Inventory Quantities Connected to Roma Edit Xero In…" at bounding box center [752, 138] width 1085 height 152
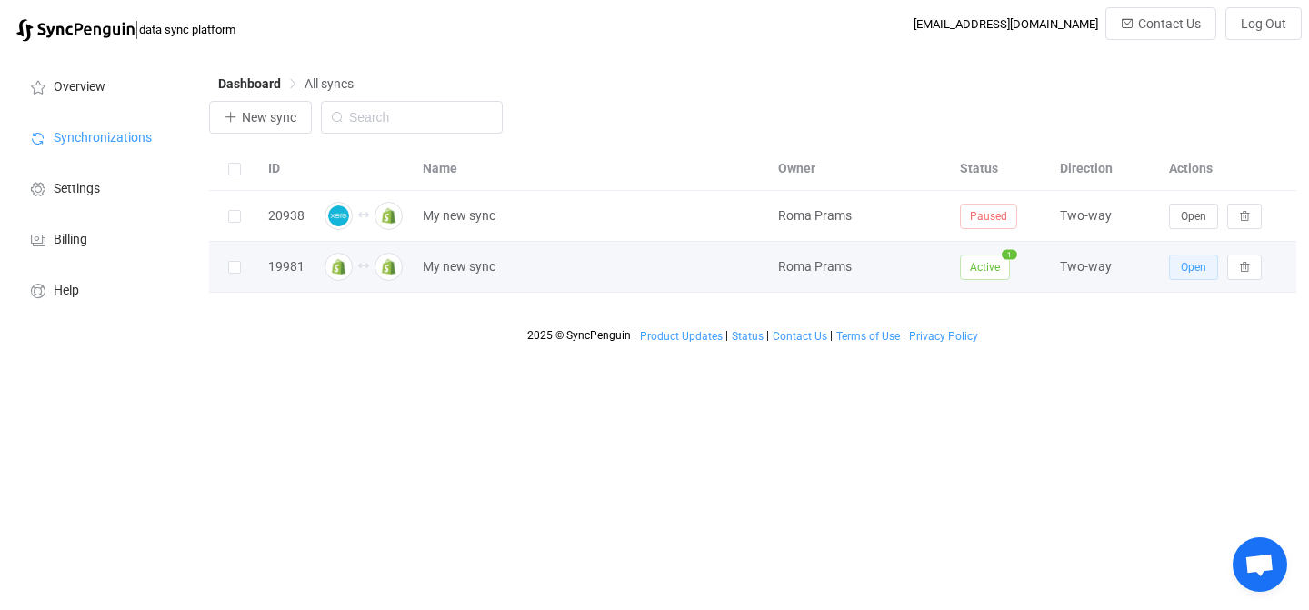
click at [1187, 271] on span "Open" at bounding box center [1193, 267] width 25 height 13
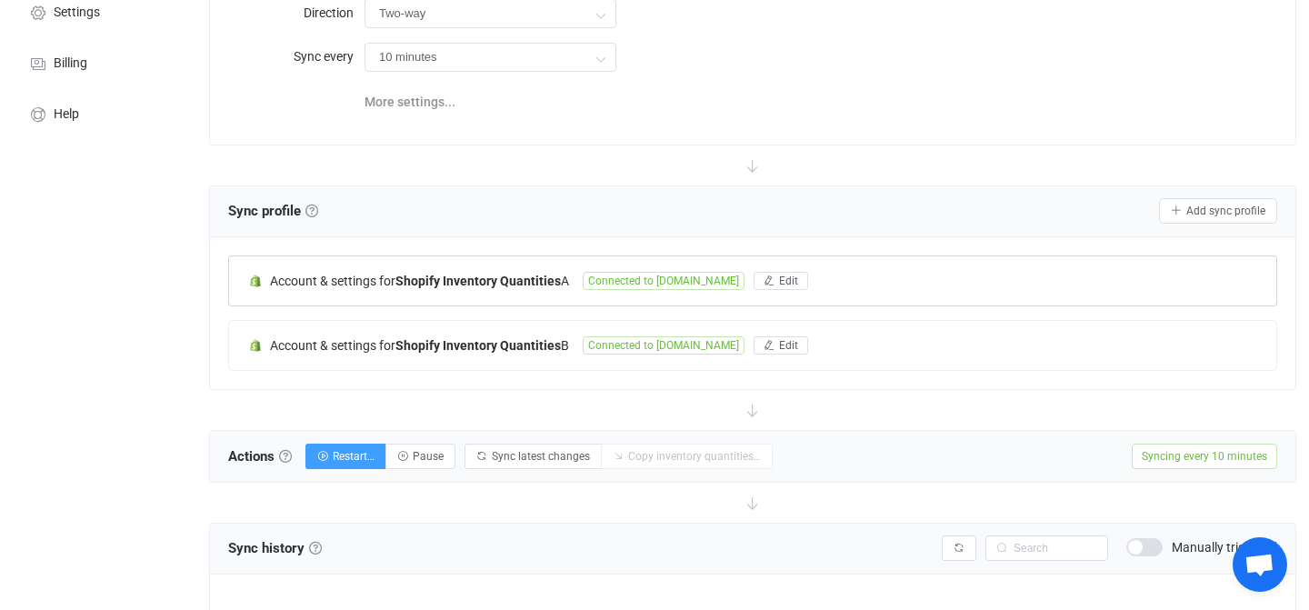
scroll to position [181, 0]
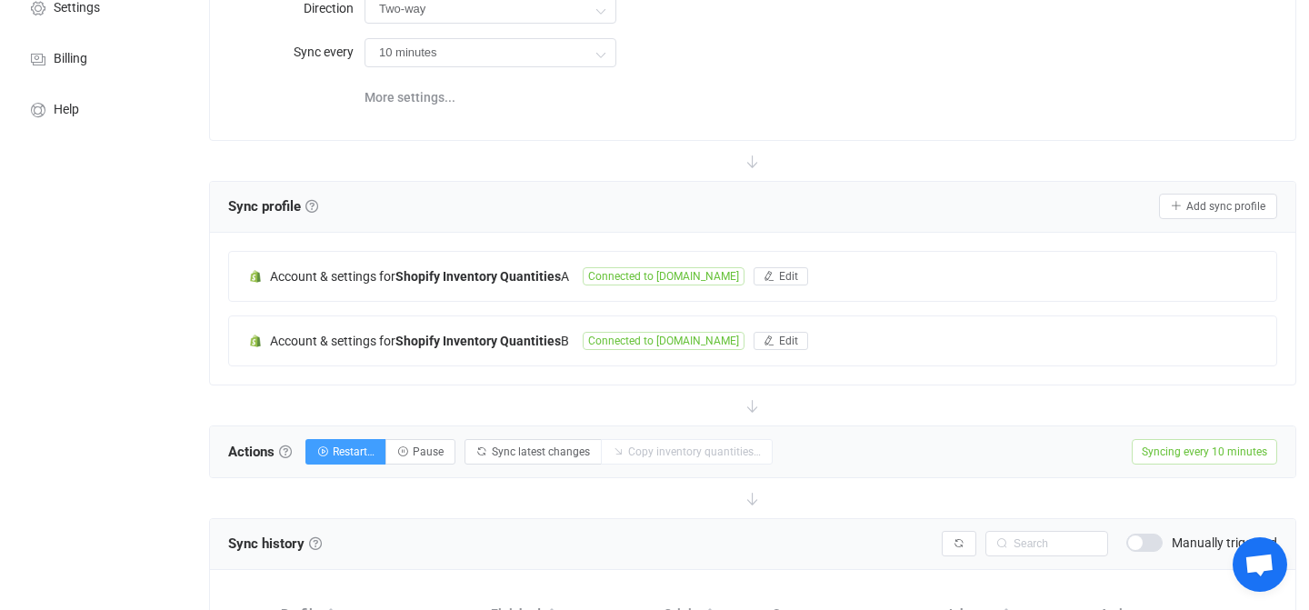
drag, startPoint x: 539, startPoint y: 272, endPoint x: 535, endPoint y: 368, distance: 96.4
click at [535, 369] on div "Account & settings for Shopify Inventory Quantities A Connected to ep0bsv-s9.my…" at bounding box center [752, 309] width 1085 height 152
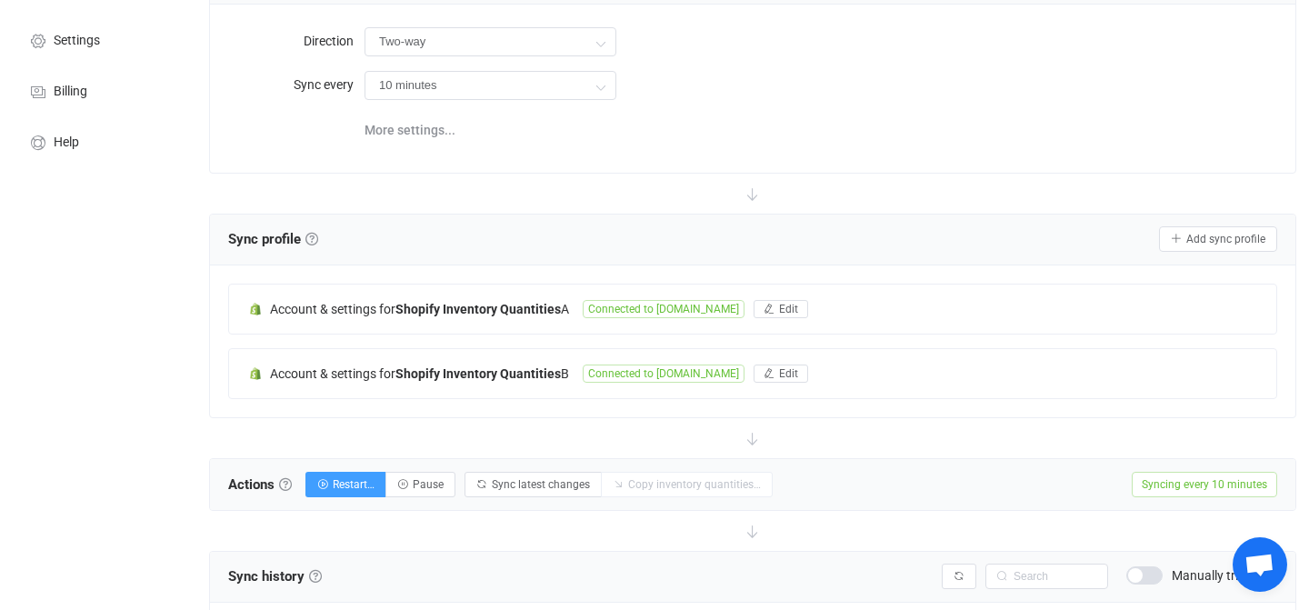
scroll to position [152, 0]
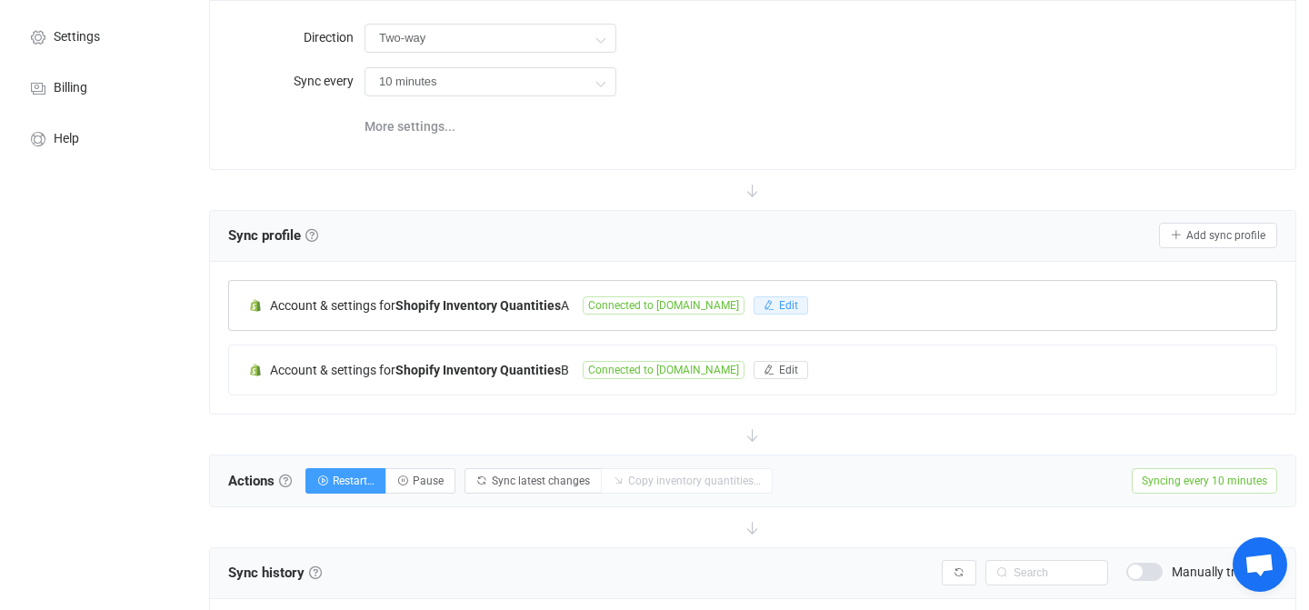
click at [798, 302] on span "Edit" at bounding box center [788, 305] width 19 height 13
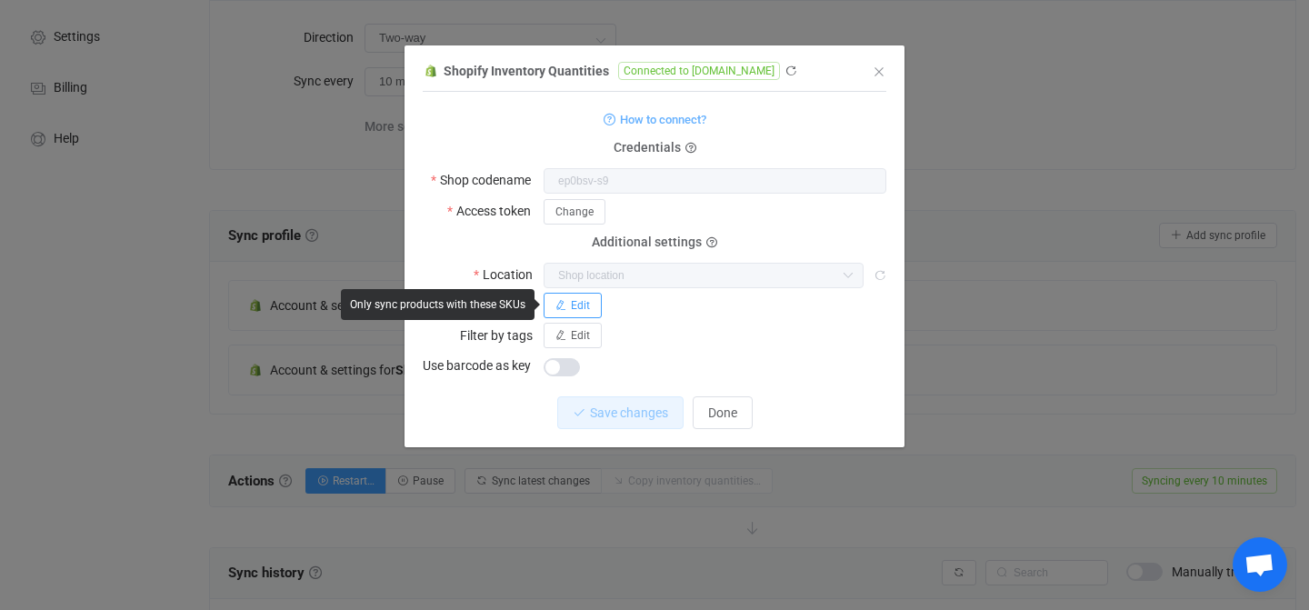
click at [584, 305] on span "Edit" at bounding box center [580, 305] width 19 height 13
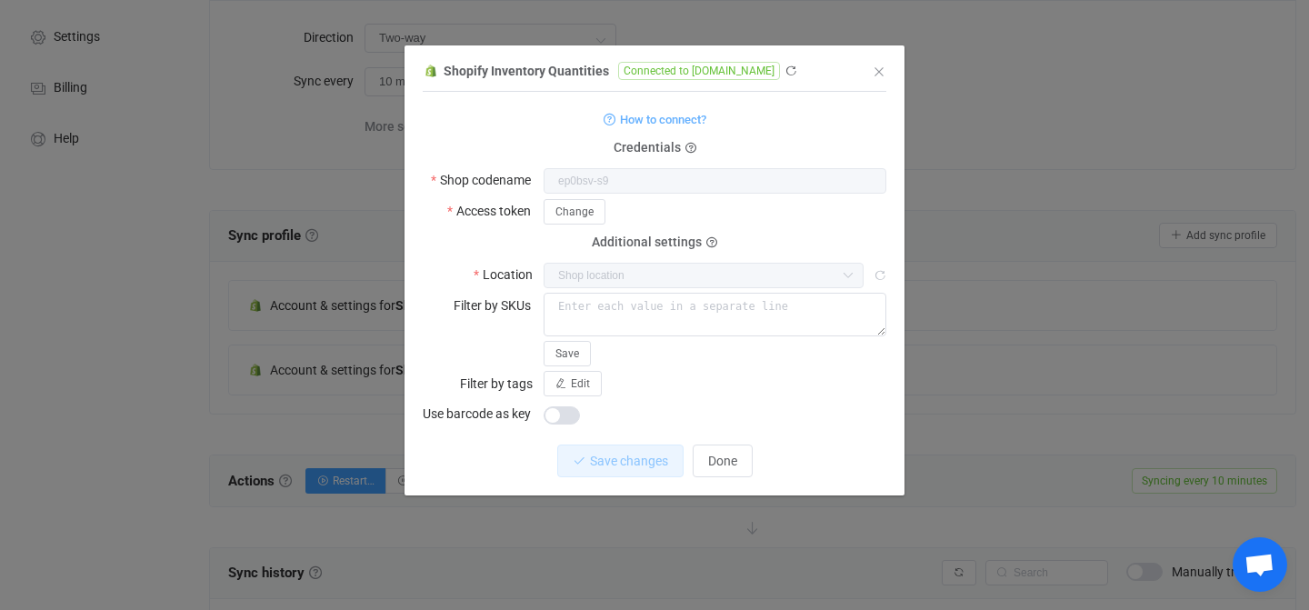
click at [767, 377] on div "Edit" at bounding box center [715, 383] width 343 height 25
click at [690, 149] on icon "dialog" at bounding box center [690, 149] width 11 height 11
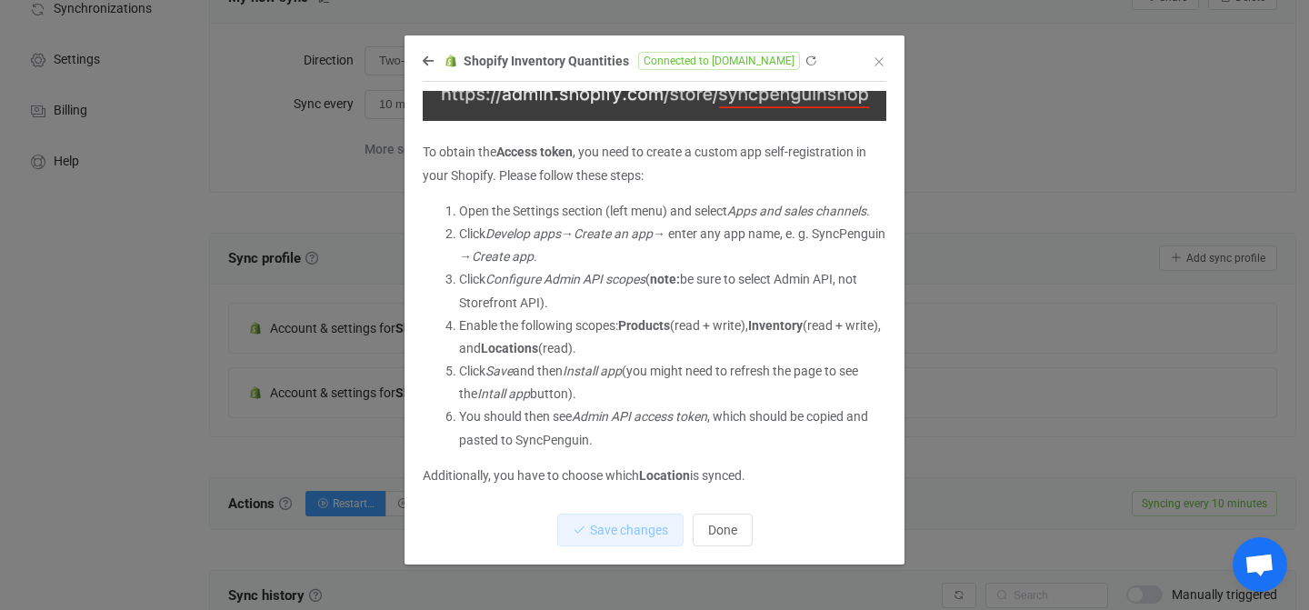
scroll to position [127, 0]
